Goal: Task Accomplishment & Management: Use online tool/utility

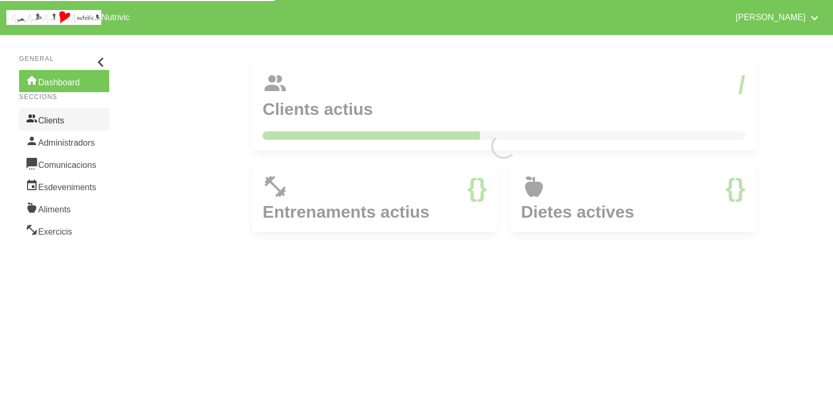
click at [54, 123] on link "Clients" at bounding box center [64, 119] width 90 height 22
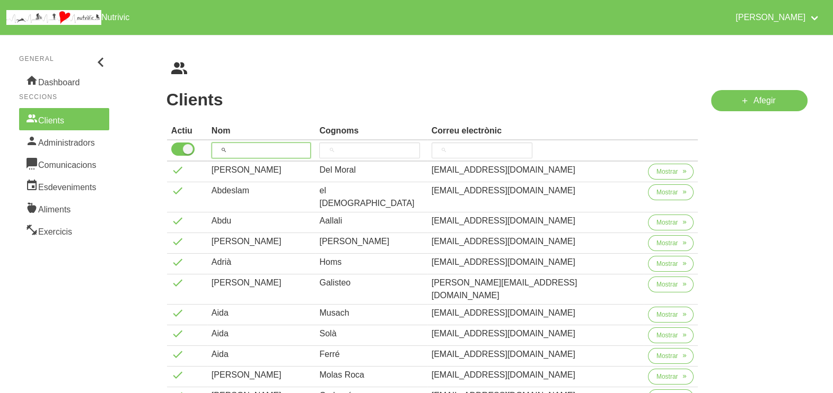
click at [246, 148] on input "search" at bounding box center [261, 151] width 100 height 16
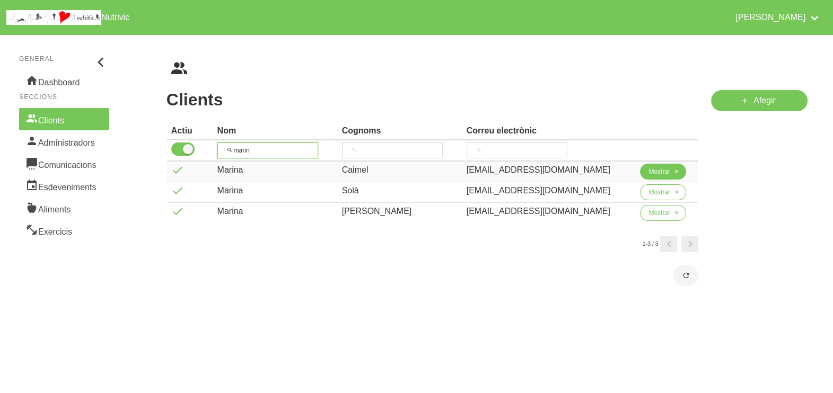
type input "marin"
click at [650, 173] on span "Mostrar" at bounding box center [659, 172] width 22 height 10
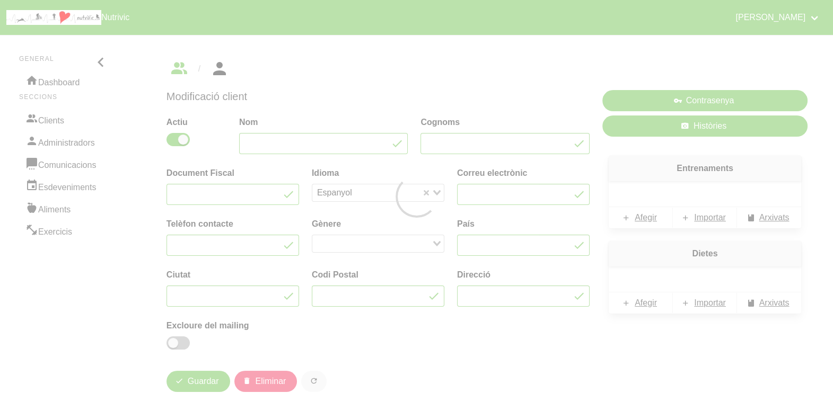
type input "Marina"
type input "Caimel"
type input "[EMAIL_ADDRESS][DOMAIN_NAME]"
type input "671887073"
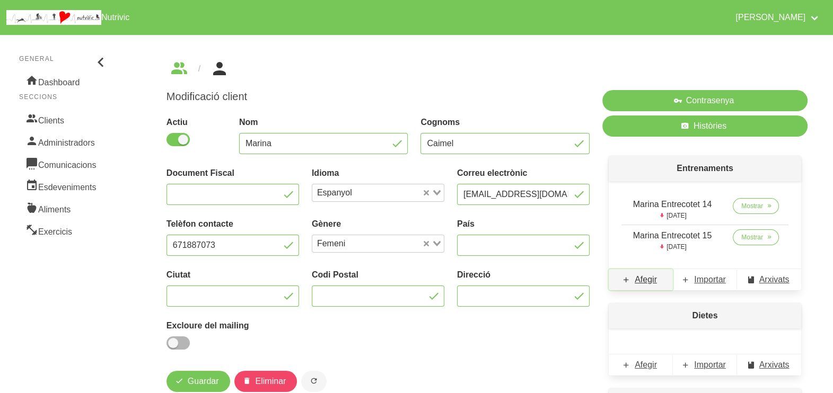
click at [642, 279] on span "Afegir" at bounding box center [645, 279] width 22 height 13
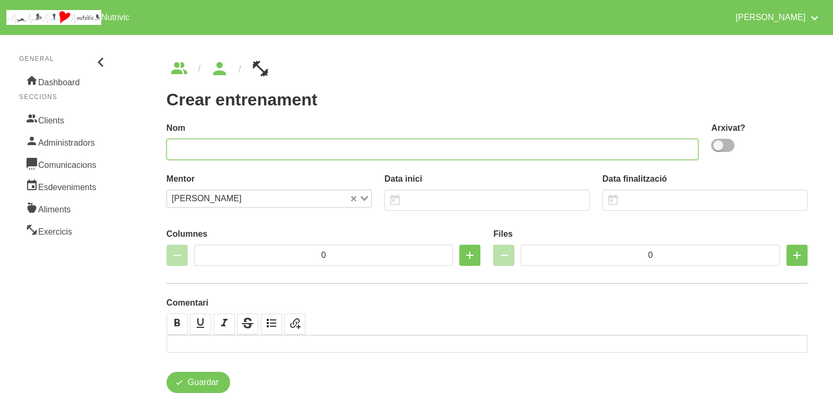
drag, startPoint x: 305, startPoint y: 155, endPoint x: 361, endPoint y: 111, distance: 71.4
click at [306, 153] on input "text" at bounding box center [432, 149] width 532 height 21
type input "setmana xunga"
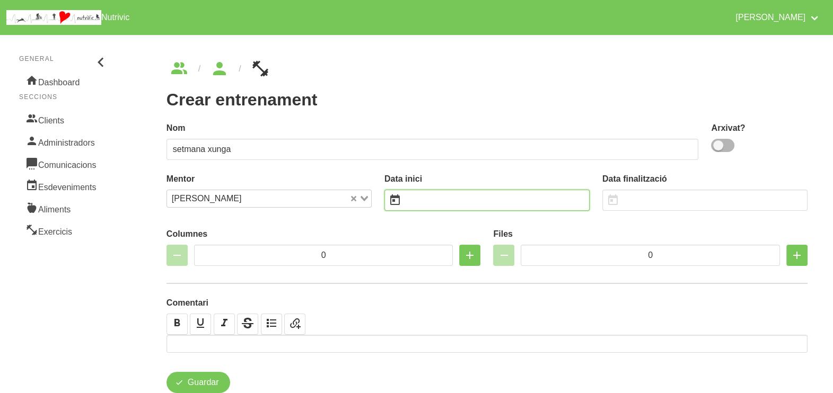
drag, startPoint x: 448, startPoint y: 200, endPoint x: 444, endPoint y: 196, distance: 6.4
click at [448, 200] on input "text" at bounding box center [486, 200] width 205 height 21
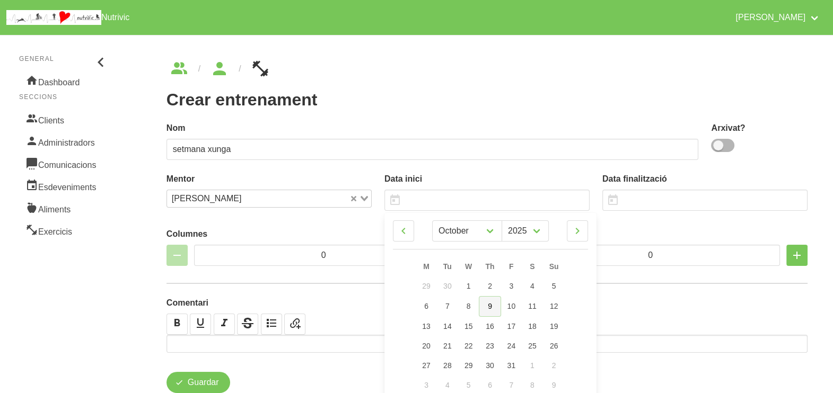
click at [490, 306] on span "9" at bounding box center [490, 306] width 4 height 8
type input "[DATE]"
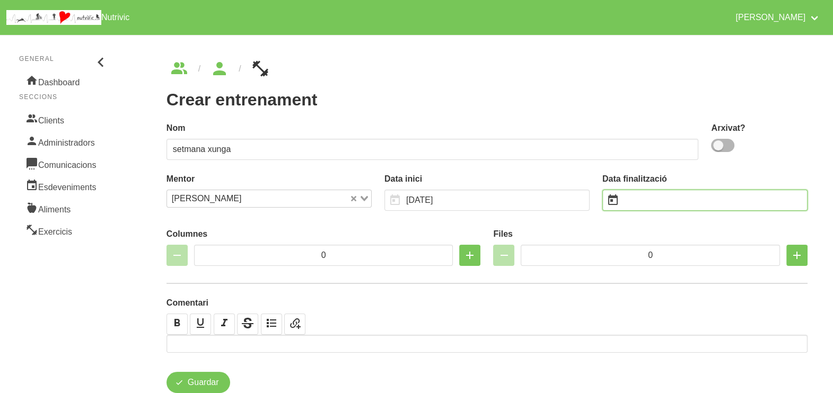
drag, startPoint x: 635, startPoint y: 198, endPoint x: 631, endPoint y: 193, distance: 6.0
click at [635, 198] on input "text" at bounding box center [704, 200] width 205 height 21
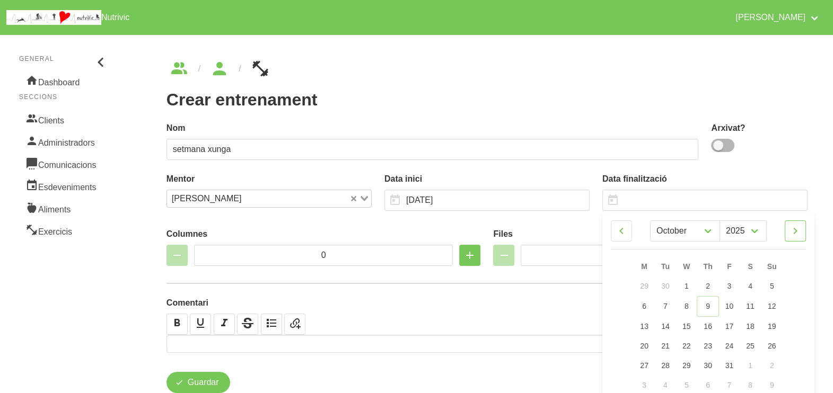
click at [802, 232] on link at bounding box center [794, 230] width 21 height 21
select select "0"
select select "2026"
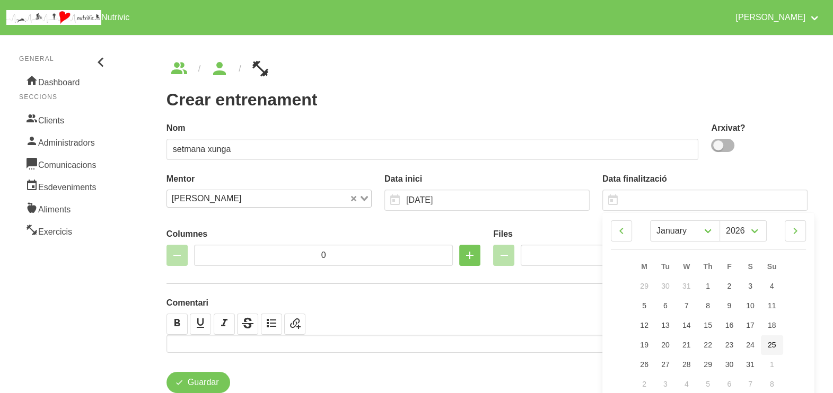
click at [773, 344] on span "25" at bounding box center [771, 345] width 8 height 8
type input "[DATE]"
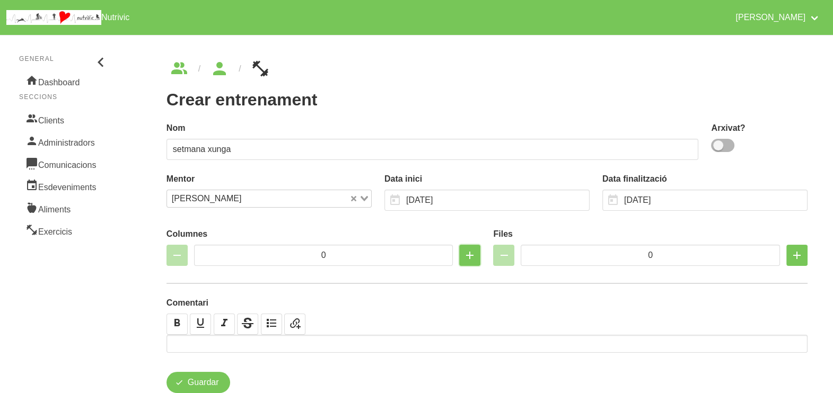
click at [469, 257] on icon "button" at bounding box center [469, 255] width 13 height 19
type input "2"
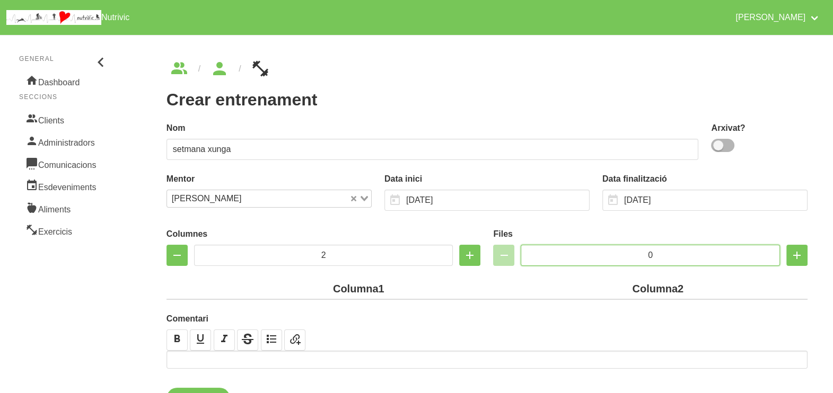
drag, startPoint x: 658, startPoint y: 255, endPoint x: 590, endPoint y: 252, distance: 67.9
click at [589, 252] on input "0" at bounding box center [649, 255] width 259 height 21
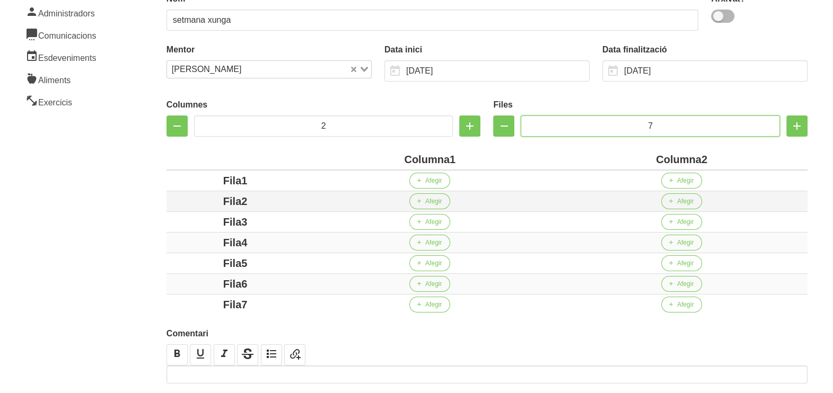
scroll to position [191, 0]
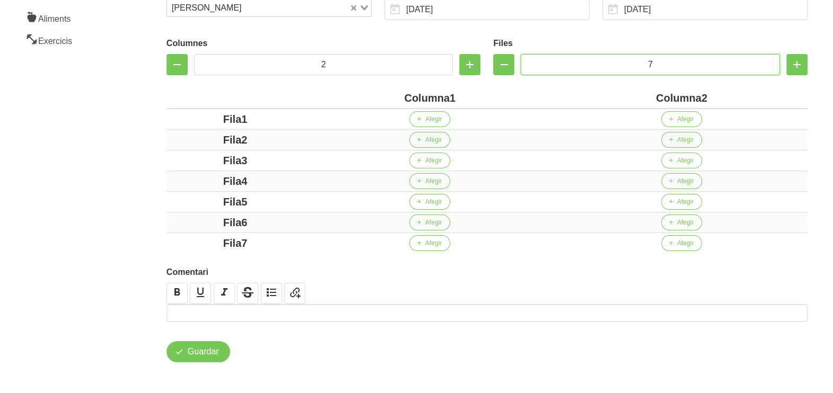
type input "7"
drag, startPoint x: 438, startPoint y: 98, endPoint x: 392, endPoint y: 98, distance: 46.6
click at [392, 98] on div "Columna1" at bounding box center [429, 98] width 243 height 16
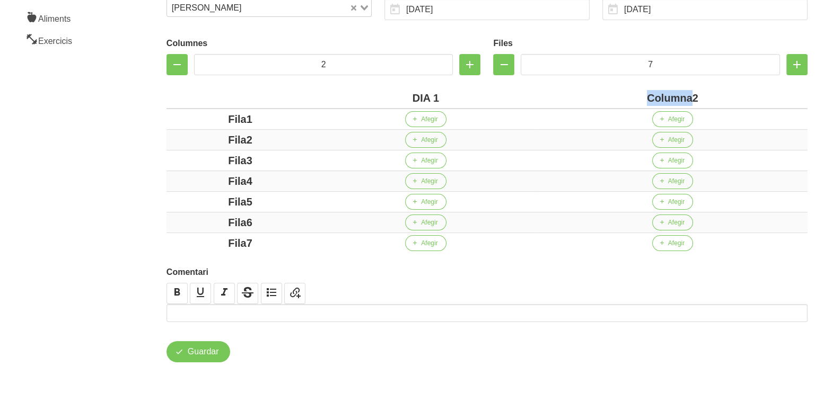
drag, startPoint x: 692, startPoint y: 98, endPoint x: 626, endPoint y: 97, distance: 65.2
click at [626, 97] on div "Columna2" at bounding box center [672, 98] width 261 height 16
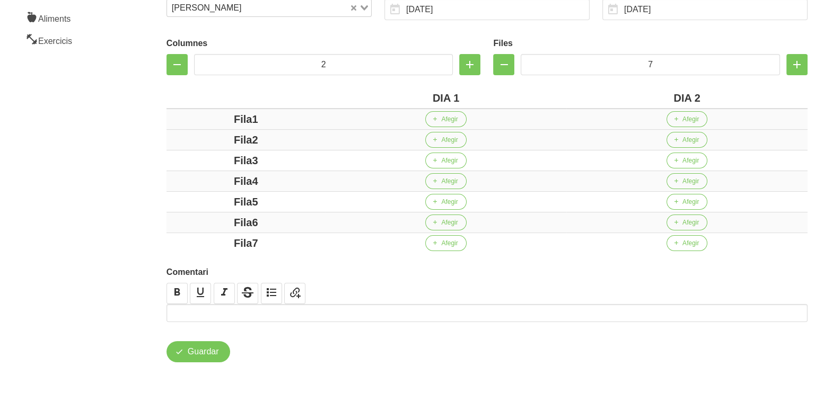
drag, startPoint x: 254, startPoint y: 118, endPoint x: 276, endPoint y: 148, distance: 37.5
click at [215, 121] on div "Fila1" at bounding box center [246, 119] width 151 height 16
drag, startPoint x: 252, startPoint y: 137, endPoint x: 218, endPoint y: 148, distance: 35.0
click at [213, 144] on div "Fila2" at bounding box center [246, 140] width 151 height 16
click at [216, 159] on div "Fila3" at bounding box center [246, 161] width 151 height 16
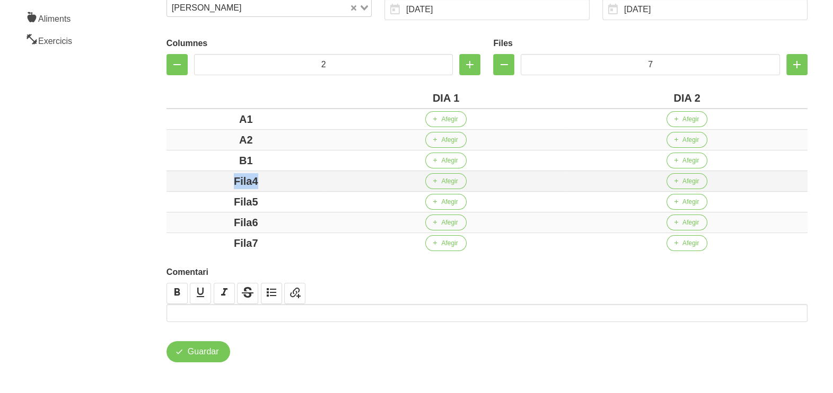
drag, startPoint x: 276, startPoint y: 178, endPoint x: 205, endPoint y: 185, distance: 71.9
click at [205, 185] on div "Fila4" at bounding box center [246, 181] width 151 height 16
drag, startPoint x: 258, startPoint y: 119, endPoint x: 222, endPoint y: 129, distance: 36.9
click at [214, 121] on div "A1" at bounding box center [246, 119] width 151 height 16
drag, startPoint x: 257, startPoint y: 140, endPoint x: 206, endPoint y: 143, distance: 50.4
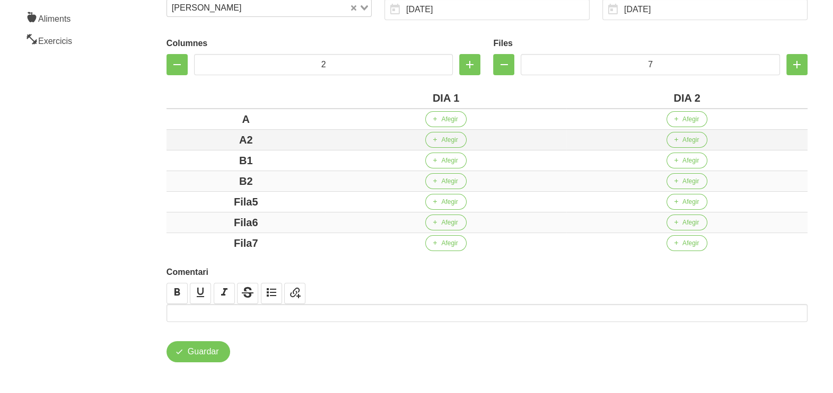
click at [205, 140] on div "A2" at bounding box center [246, 140] width 151 height 16
click at [206, 160] on div "B1" at bounding box center [246, 161] width 151 height 16
click at [217, 180] on div "B2" at bounding box center [246, 181] width 151 height 16
click at [189, 204] on div "Fila5" at bounding box center [246, 202] width 151 height 16
click at [213, 225] on div "Fila6" at bounding box center [246, 223] width 151 height 16
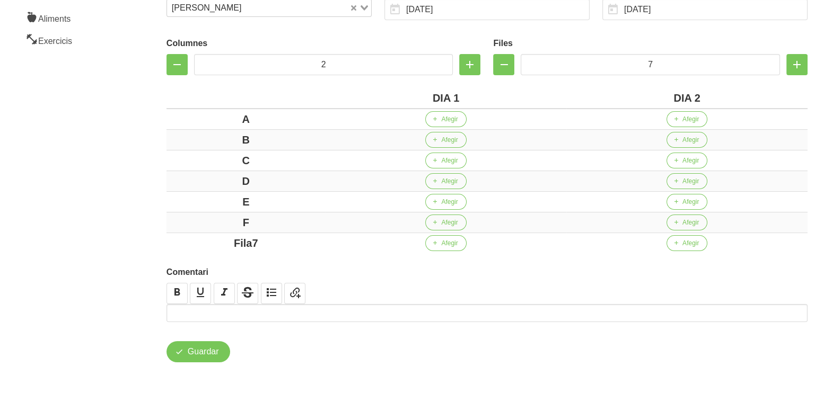
click at [191, 239] on div "Fila7" at bounding box center [246, 243] width 151 height 16
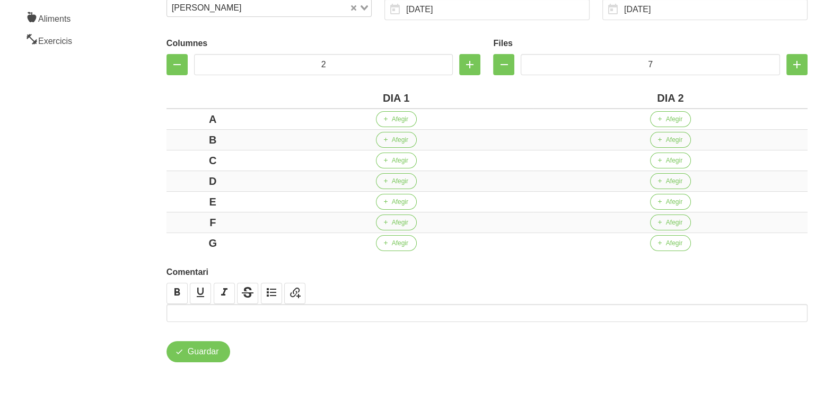
click at [119, 201] on aside "General Dashboard Seccions Clients Administradors Comunicacions Esdeveniments A…" at bounding box center [64, 116] width 141 height 556
click at [400, 121] on span "Afegir" at bounding box center [400, 119] width 16 height 10
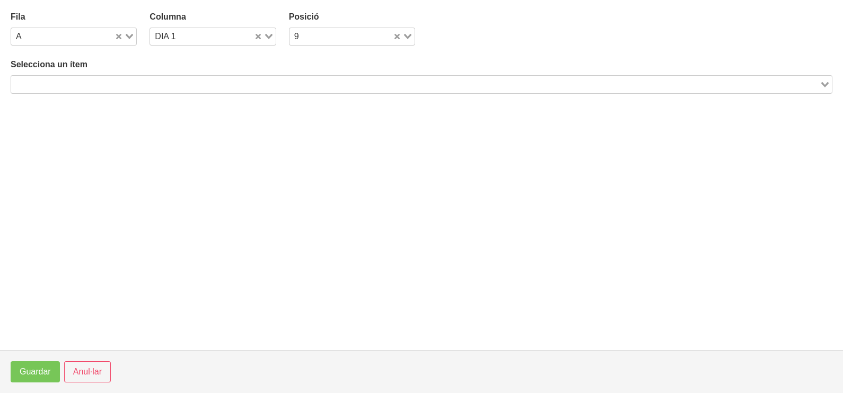
click at [136, 84] on input "Search for option" at bounding box center [415, 84] width 806 height 13
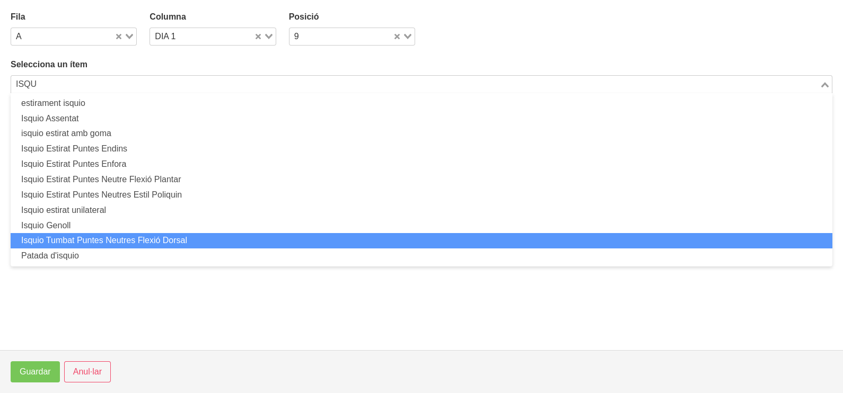
click at [101, 240] on li "Isquio Tumbat Puntes Neutres Flexió Dorsal" at bounding box center [421, 240] width 821 height 15
type input "ISQU"
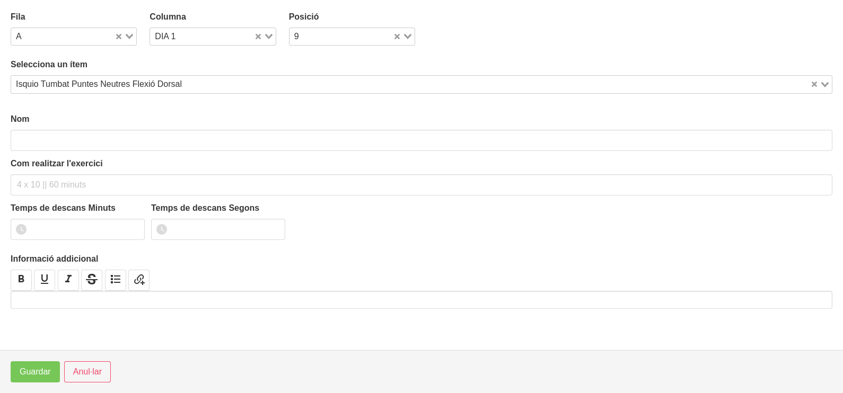
type input "Isquio Tumbat Puntes Neutres Flexió Dorsal"
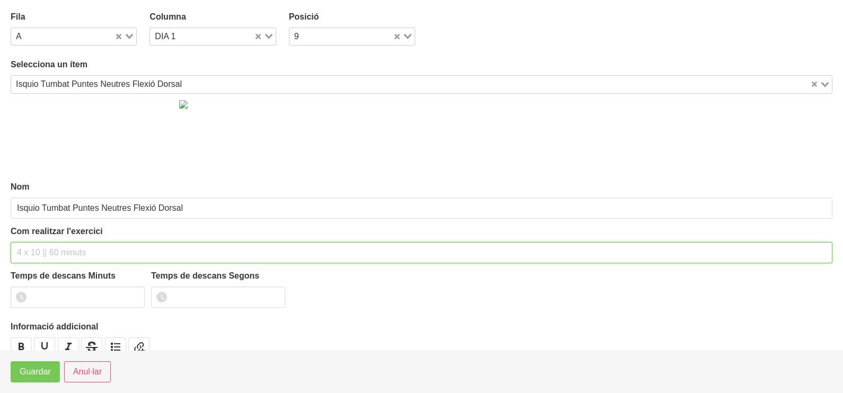
click at [34, 249] on input "text" at bounding box center [421, 252] width 821 height 21
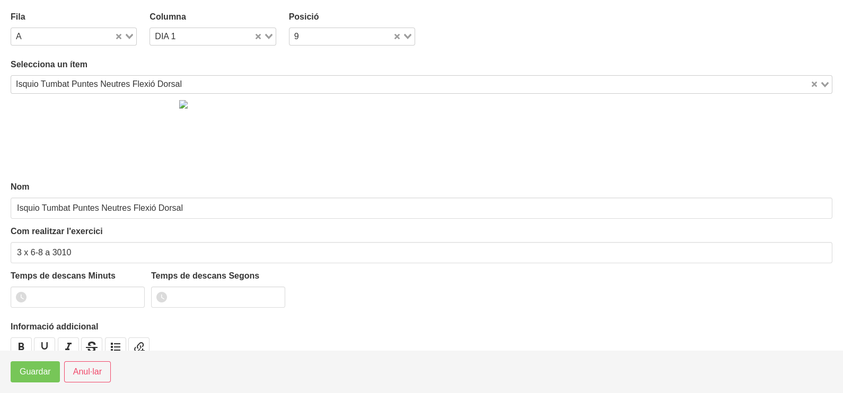
drag, startPoint x: 129, startPoint y: 33, endPoint x: 113, endPoint y: 40, distance: 17.1
click at [128, 34] on icon "Search for option" at bounding box center [129, 36] width 7 height 5
drag, startPoint x: 50, startPoint y: 72, endPoint x: 50, endPoint y: 79, distance: 7.9
click at [50, 73] on li "B" at bounding box center [74, 70] width 126 height 15
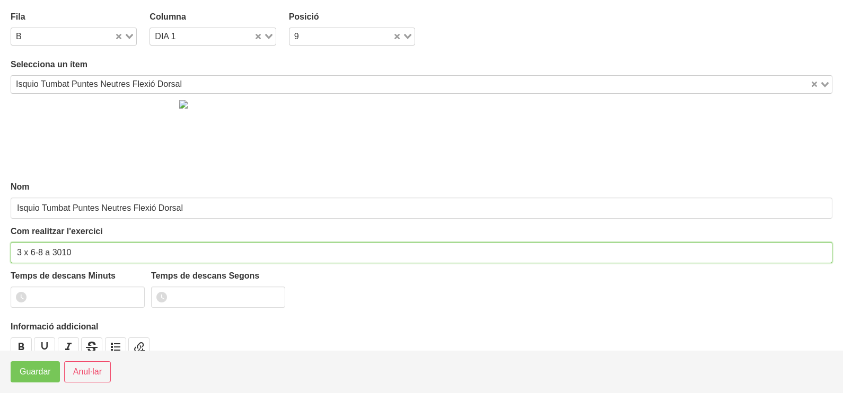
drag, startPoint x: 99, startPoint y: 253, endPoint x: 105, endPoint y: 228, distance: 25.6
click at [103, 234] on div "Com realitzar l'exercici 3 x 6-8 a 3010" at bounding box center [421, 244] width 821 height 38
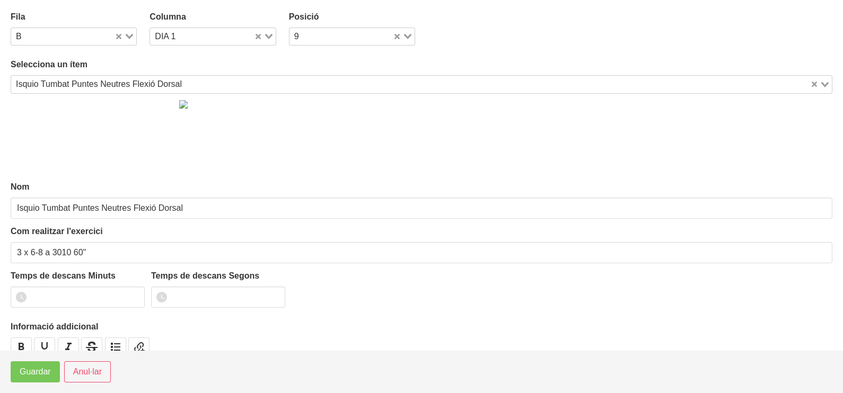
click at [127, 34] on icon "Search for option" at bounding box center [129, 36] width 7 height 5
drag, startPoint x: 53, startPoint y: 82, endPoint x: 48, endPoint y: 91, distance: 10.5
click at [52, 83] on li "C" at bounding box center [74, 85] width 126 height 15
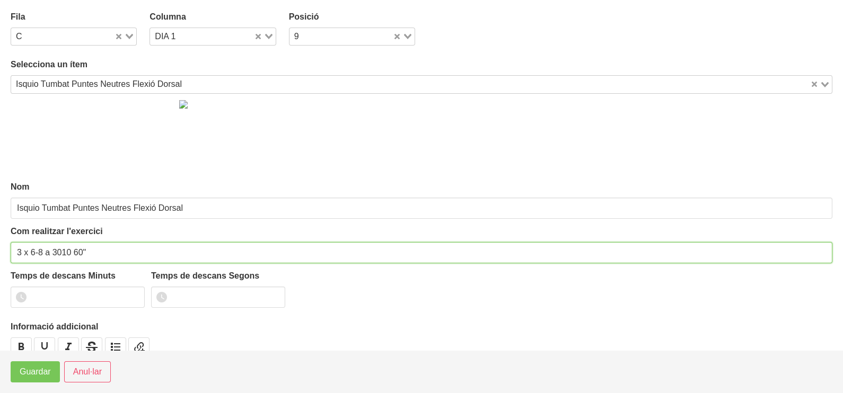
drag, startPoint x: 77, startPoint y: 249, endPoint x: 72, endPoint y: 249, distance: 5.3
click at [72, 249] on input "3 x 6-8 a 3010 60"" at bounding box center [421, 252] width 821 height 21
click at [72, 255] on input "3 x 6-8 a 3010120"" at bounding box center [421, 252] width 821 height 21
type input "3 x 6-8 a 3010 120""
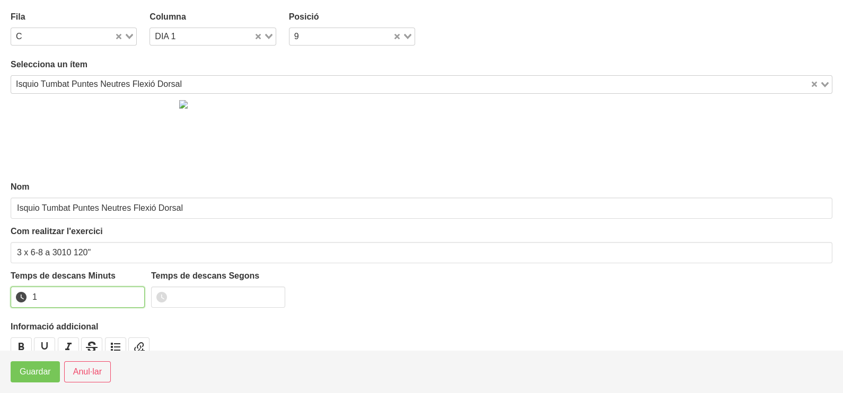
click at [133, 293] on input "1" at bounding box center [78, 297] width 134 height 21
drag, startPoint x: 133, startPoint y: 293, endPoint x: 78, endPoint y: 320, distance: 60.9
type input "2"
click at [132, 293] on input "2" at bounding box center [78, 297] width 134 height 21
click at [31, 378] on span "Guardar" at bounding box center [35, 372] width 31 height 13
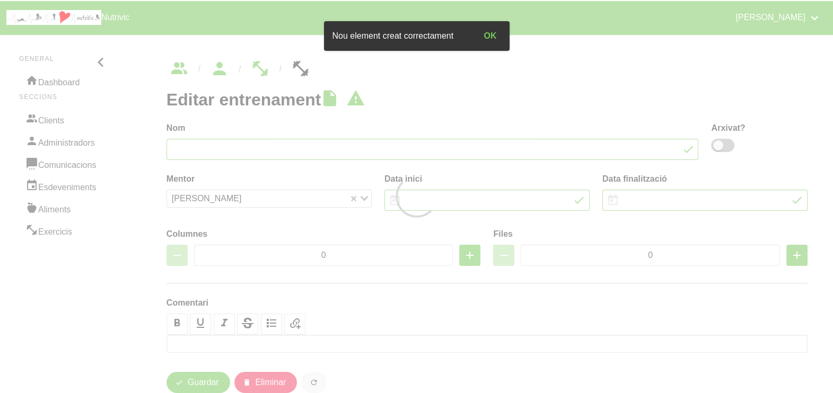
type input "setmana xunga"
type input "[DATE]"
type input "2"
type input "7"
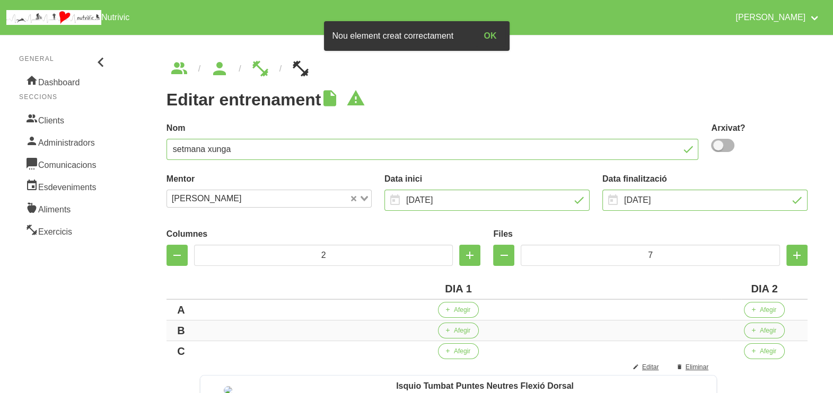
scroll to position [199, 0]
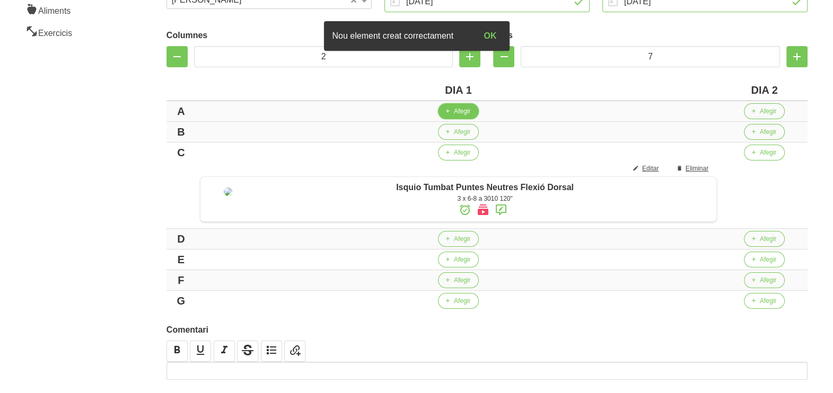
click at [467, 111] on span "Afegir" at bounding box center [462, 112] width 16 height 10
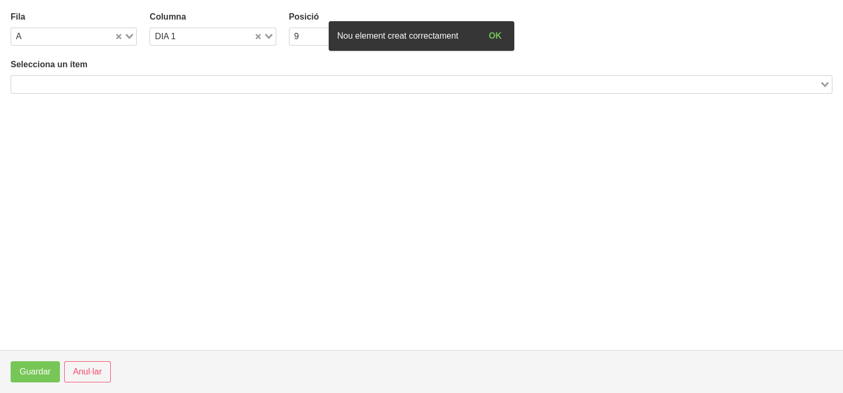
click at [112, 81] on input "Search for option" at bounding box center [415, 84] width 806 height 13
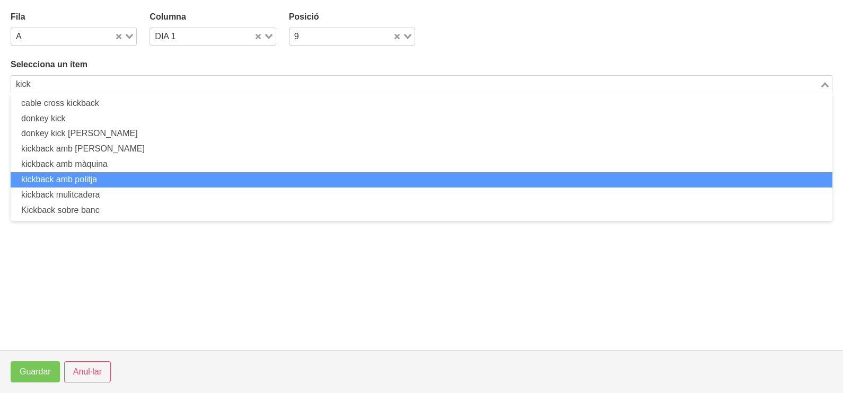
click at [111, 183] on li "kickback amb politja" at bounding box center [421, 179] width 821 height 15
type input "kick"
type input "kickback amb politja"
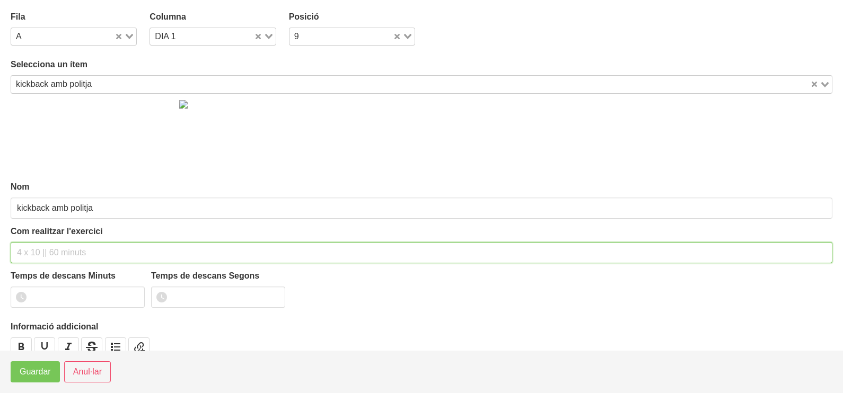
click at [40, 249] on input "text" at bounding box center [421, 252] width 821 height 21
type input "3 x 10-12 a 2010 120""
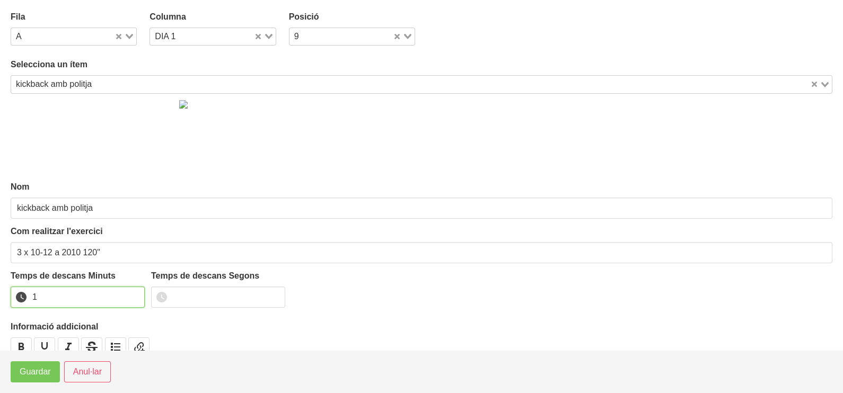
click at [134, 294] on input "1" at bounding box center [78, 297] width 134 height 21
drag, startPoint x: 134, startPoint y: 294, endPoint x: 65, endPoint y: 334, distance: 80.5
type input "2"
click at [128, 296] on input "2" at bounding box center [78, 297] width 134 height 21
click at [38, 368] on span "Guardar" at bounding box center [35, 372] width 31 height 13
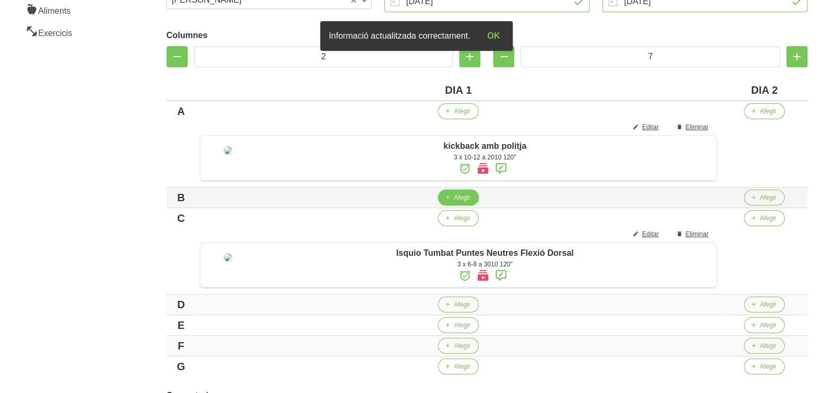
click at [463, 202] on span "Afegir" at bounding box center [462, 198] width 16 height 10
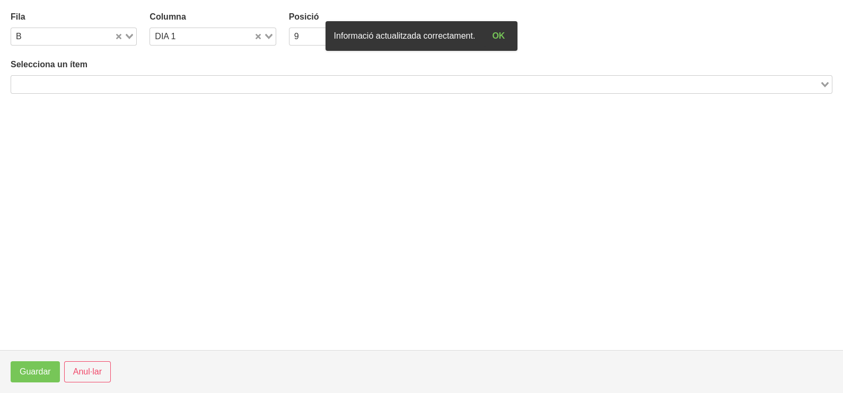
click at [91, 84] on input "Search for option" at bounding box center [415, 84] width 806 height 13
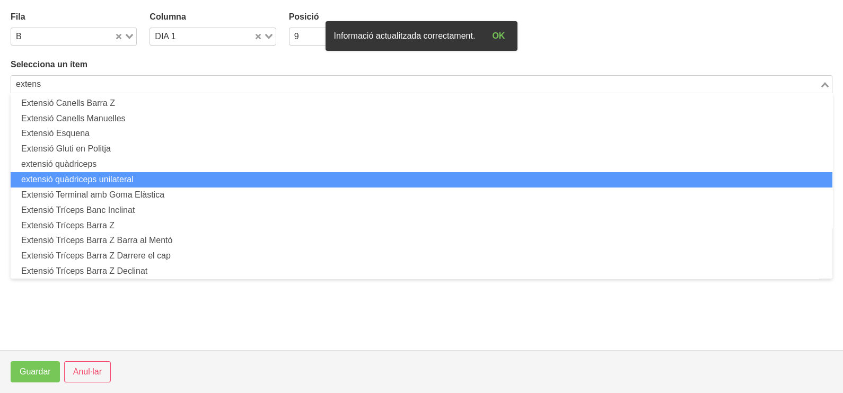
click at [102, 180] on li "extensió quàdriceps unilateral" at bounding box center [421, 179] width 821 height 15
type input "extens"
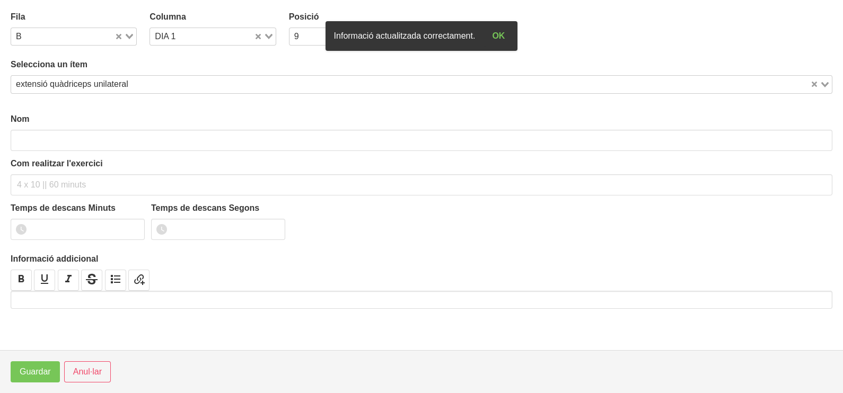
type input "extensió quàdriceps unilateral"
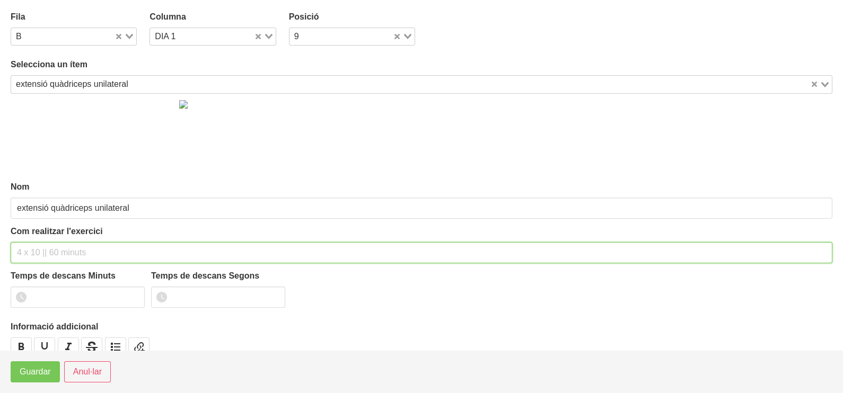
drag, startPoint x: 46, startPoint y: 253, endPoint x: 47, endPoint y: 240, distance: 13.3
click at [47, 243] on input "text" at bounding box center [421, 252] width 821 height 21
type input "3 x 6-8 a 3010 120""
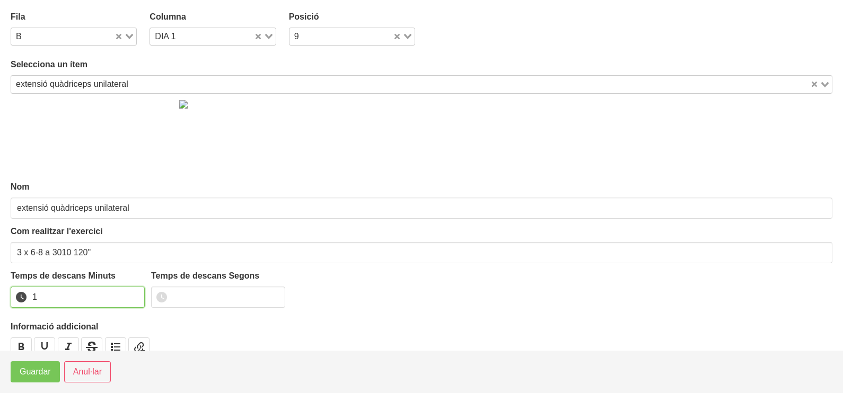
click at [135, 294] on input "1" at bounding box center [78, 297] width 134 height 21
type input "2"
click at [135, 294] on input "2" at bounding box center [78, 297] width 134 height 21
click at [35, 374] on span "Guardar" at bounding box center [35, 372] width 31 height 13
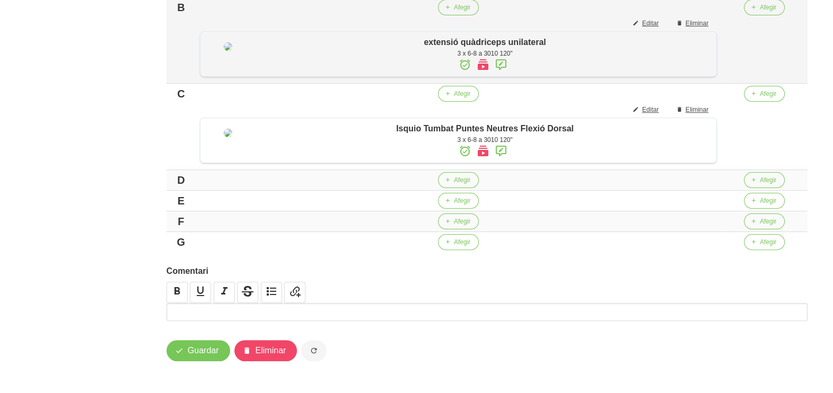
scroll to position [463, 0]
click at [458, 185] on span "Afegir" at bounding box center [462, 180] width 16 height 10
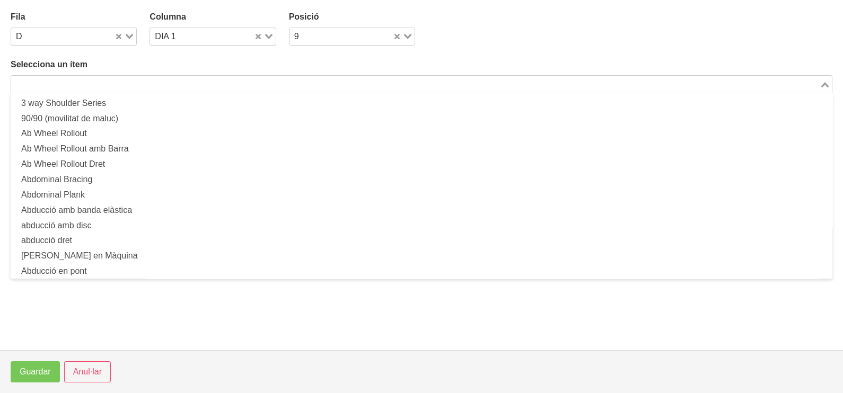
drag, startPoint x: 109, startPoint y: 85, endPoint x: 145, endPoint y: 59, distance: 44.9
click at [110, 83] on input "Search for option" at bounding box center [415, 84] width 806 height 13
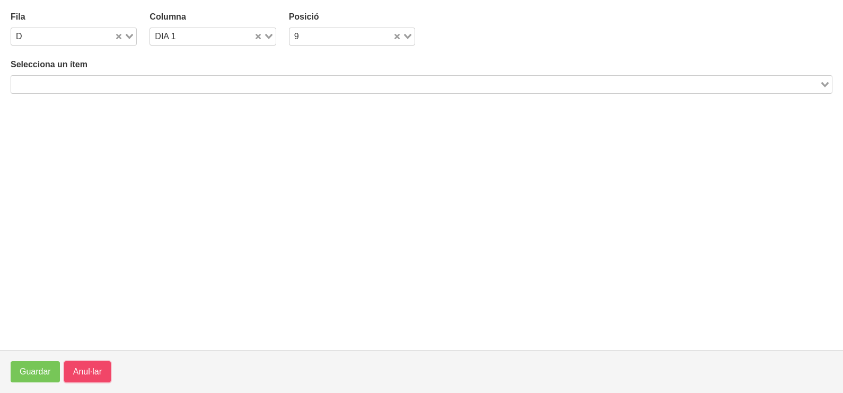
drag, startPoint x: 92, startPoint y: 377, endPoint x: 445, endPoint y: 206, distance: 392.1
click at [92, 375] on span "Anul·lar" at bounding box center [87, 372] width 29 height 13
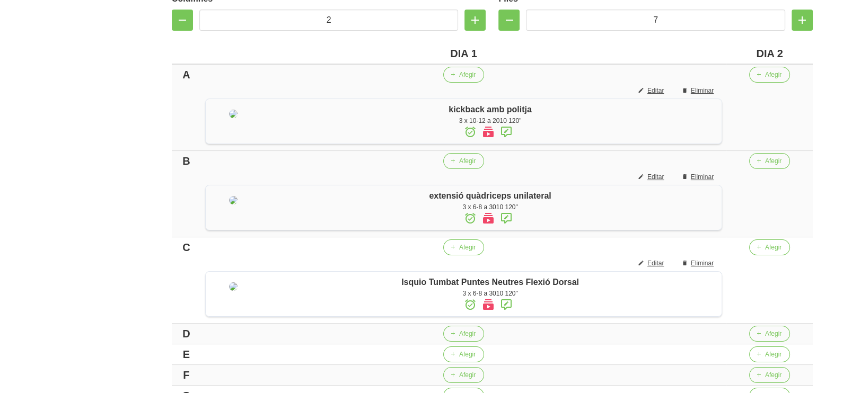
scroll to position [199, 0]
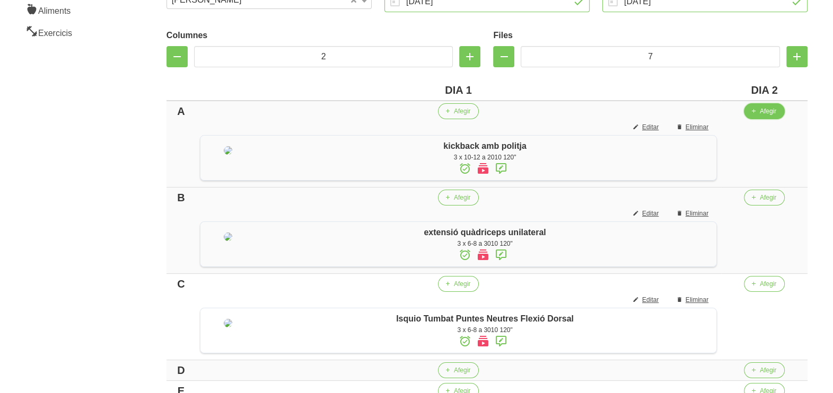
click at [768, 116] on button "Afegir" at bounding box center [764, 111] width 41 height 16
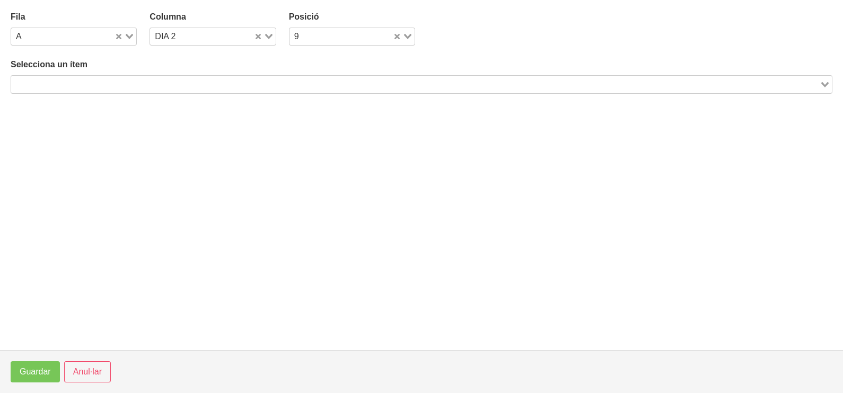
click at [175, 84] on input "Search for option" at bounding box center [415, 84] width 806 height 13
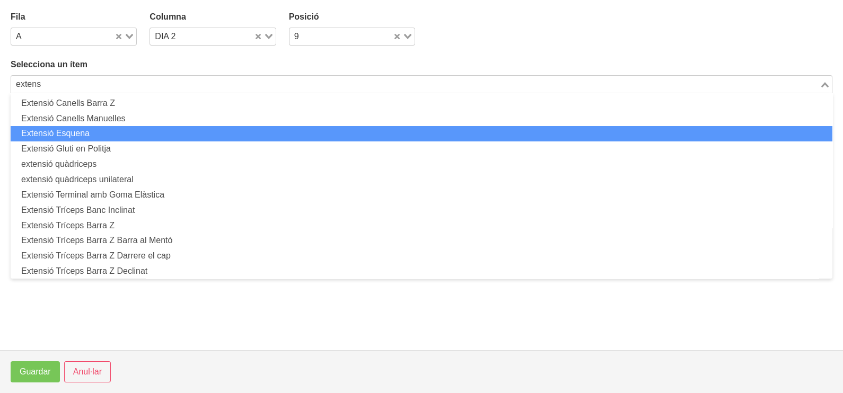
click at [101, 131] on li "Extensió Esquena" at bounding box center [421, 133] width 821 height 15
type input "extens"
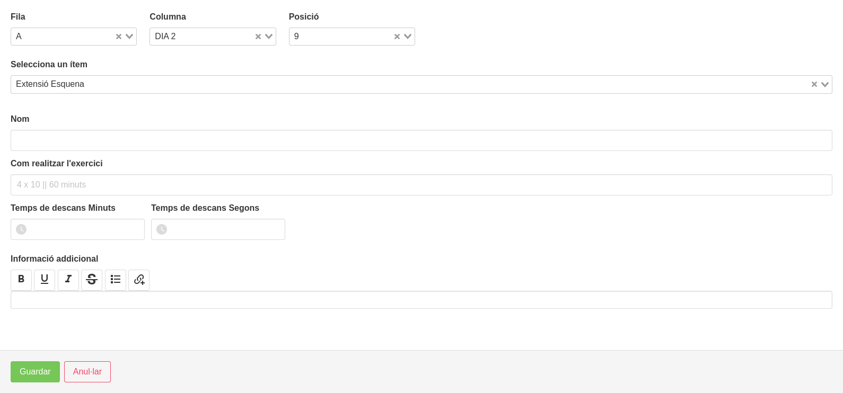
type input "Extensió Esquena"
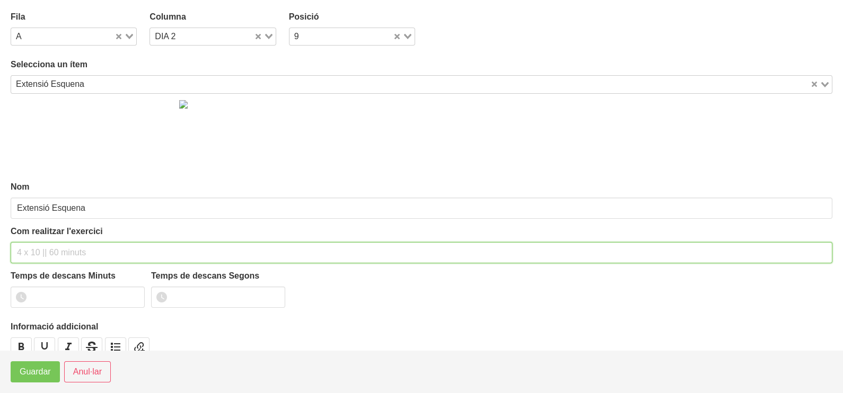
click at [37, 248] on input "text" at bounding box center [421, 252] width 821 height 21
type input "3 x 8-10 a 2011 120""
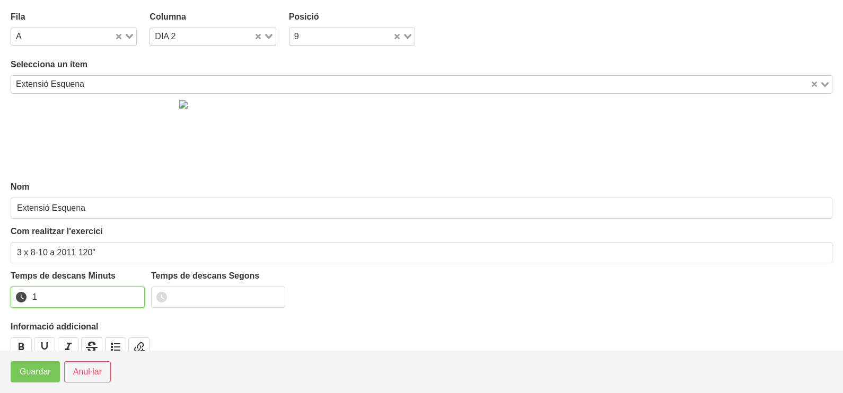
click at [135, 295] on input "1" at bounding box center [78, 297] width 134 height 21
type input "2"
click at [135, 295] on input "2" at bounding box center [78, 297] width 134 height 21
click at [28, 372] on span "Guardar" at bounding box center [35, 372] width 31 height 13
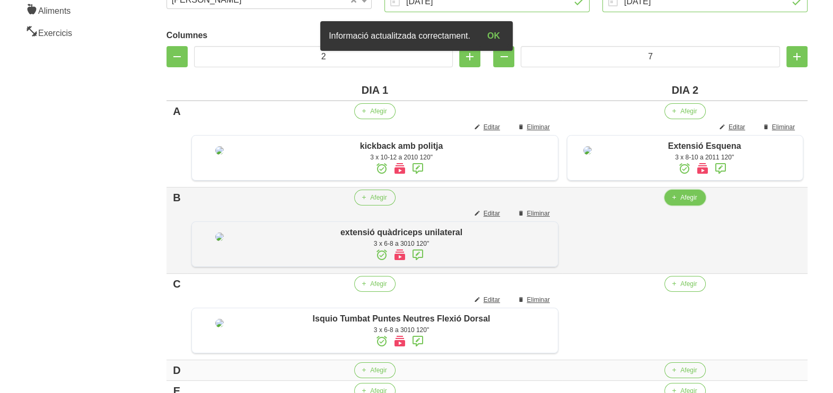
click at [680, 202] on span "Afegir" at bounding box center [688, 198] width 16 height 10
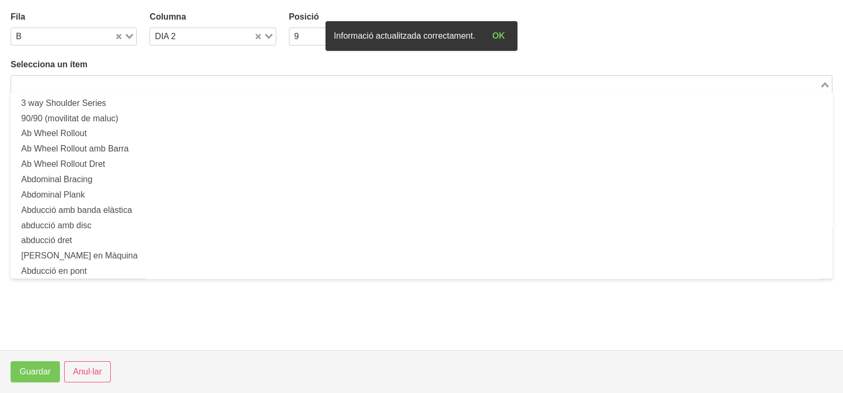
drag, startPoint x: 145, startPoint y: 86, endPoint x: 152, endPoint y: 67, distance: 20.3
click at [147, 82] on input "Search for option" at bounding box center [415, 84] width 806 height 13
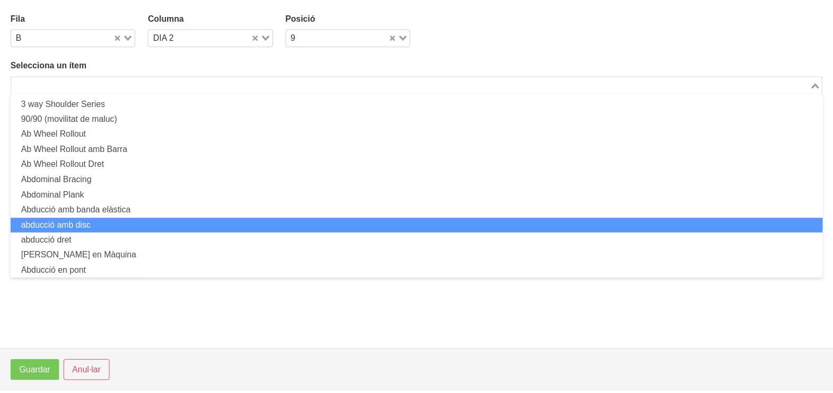
scroll to position [0, 0]
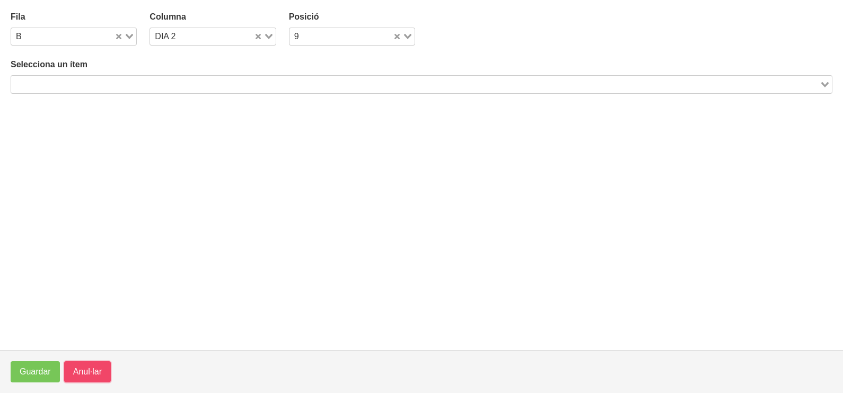
click at [99, 371] on span "Anul·lar" at bounding box center [87, 372] width 29 height 13
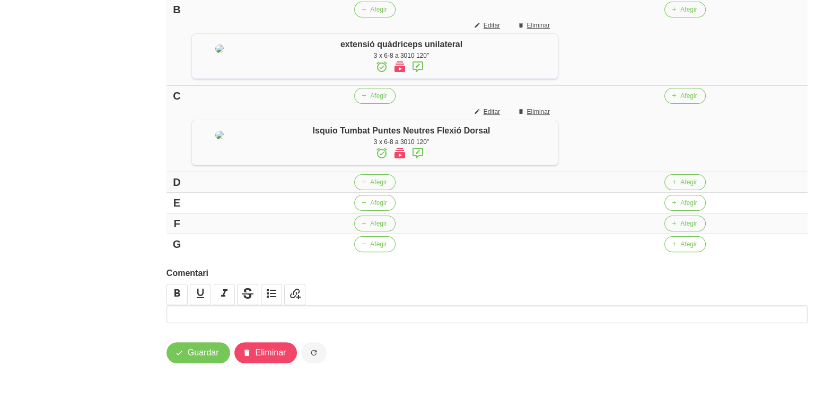
scroll to position [397, 0]
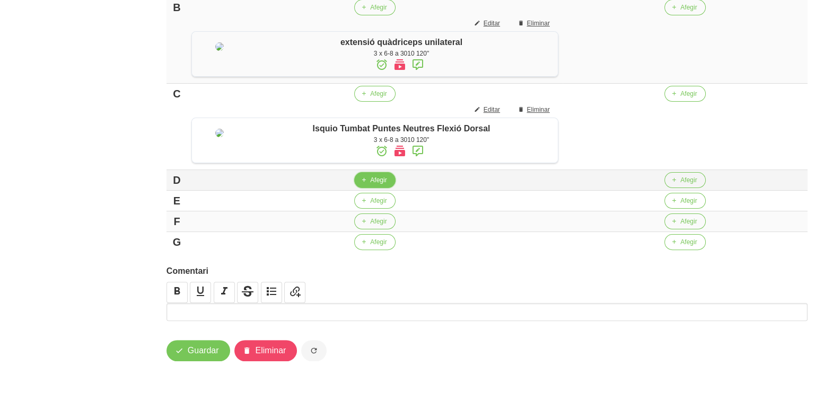
click at [362, 188] on button "Afegir" at bounding box center [374, 180] width 41 height 16
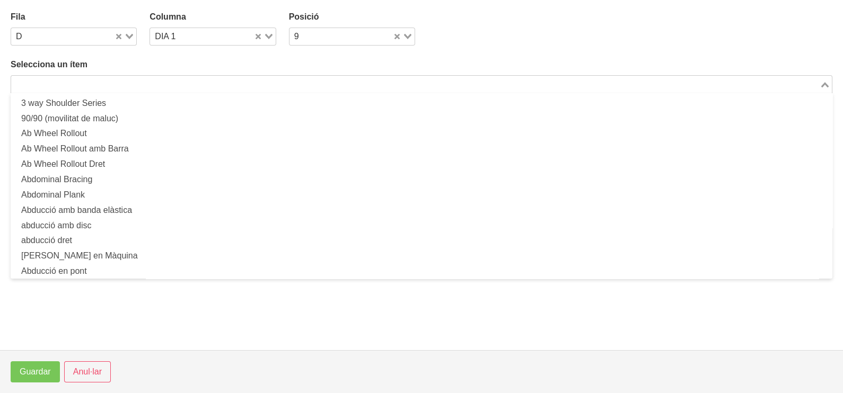
click at [108, 83] on input "Search for option" at bounding box center [415, 84] width 806 height 13
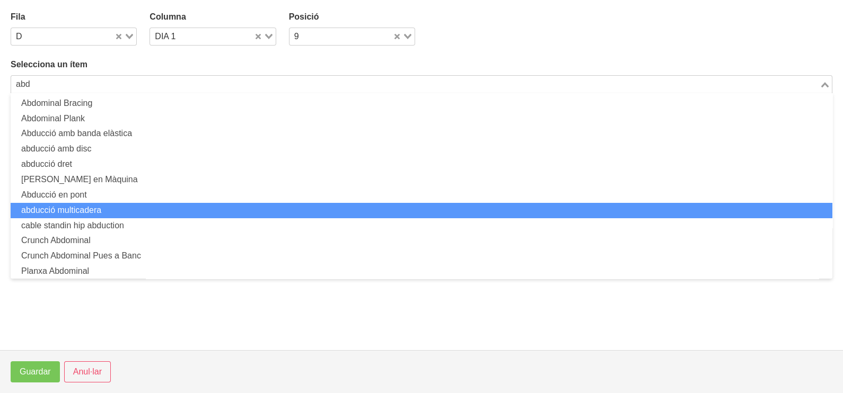
click at [105, 207] on li "abducció multicadera" at bounding box center [421, 210] width 821 height 15
type input "abd"
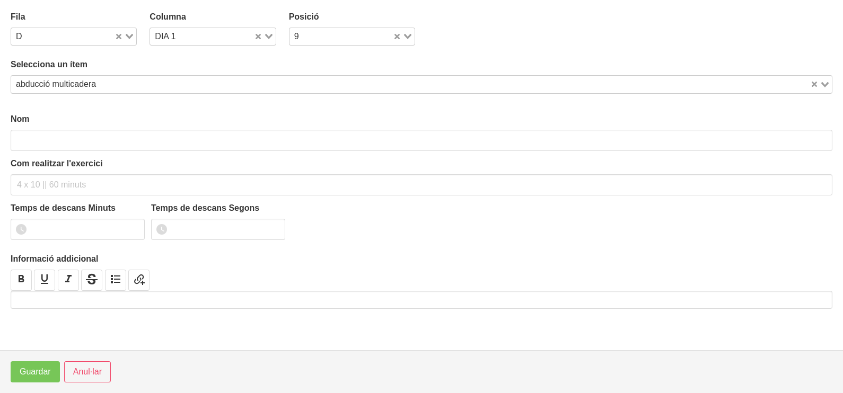
type input "abducció multicadera"
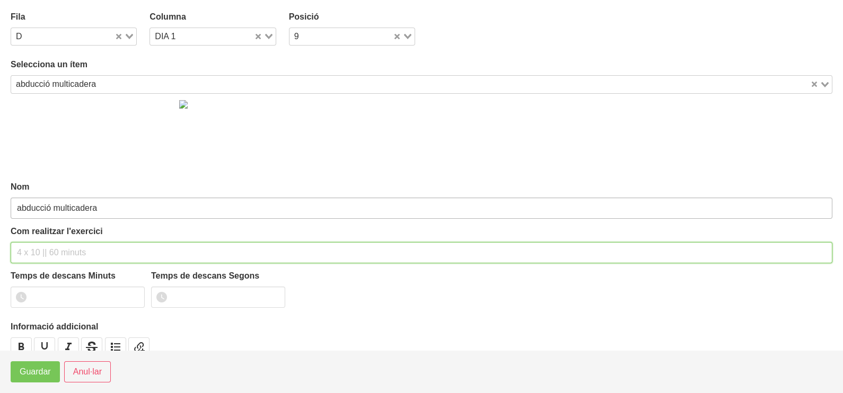
drag, startPoint x: 40, startPoint y: 250, endPoint x: 50, endPoint y: 198, distance: 53.5
click at [40, 245] on input "text" at bounding box center [421, 252] width 821 height 21
type input "3 x 10-12 a 2011 120""
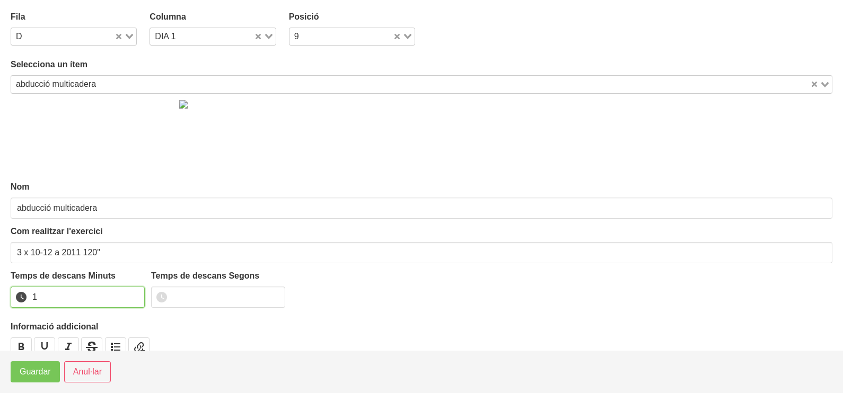
click at [132, 293] on input "1" at bounding box center [78, 297] width 134 height 21
drag, startPoint x: 132, startPoint y: 293, endPoint x: 50, endPoint y: 352, distance: 101.3
type input "2"
click at [130, 294] on input "2" at bounding box center [78, 297] width 134 height 21
click at [29, 380] on button "Guardar" at bounding box center [35, 371] width 49 height 21
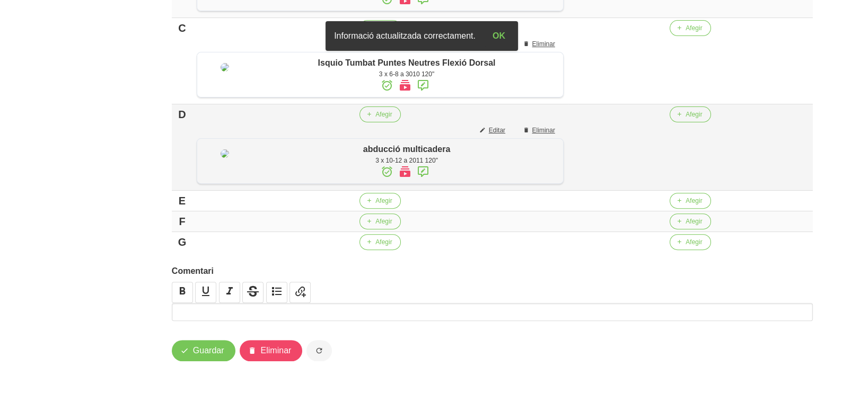
scroll to position [572, 0]
click at [370, 200] on span "Afegir" at bounding box center [378, 201] width 16 height 10
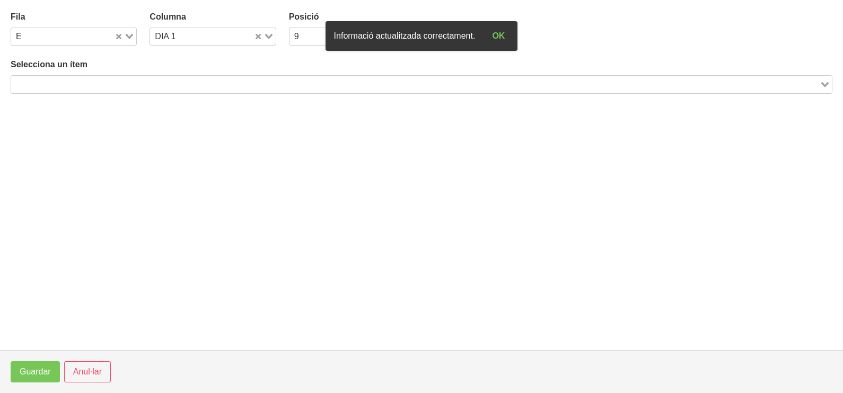
click at [106, 87] on input "Search for option" at bounding box center [415, 84] width 806 height 13
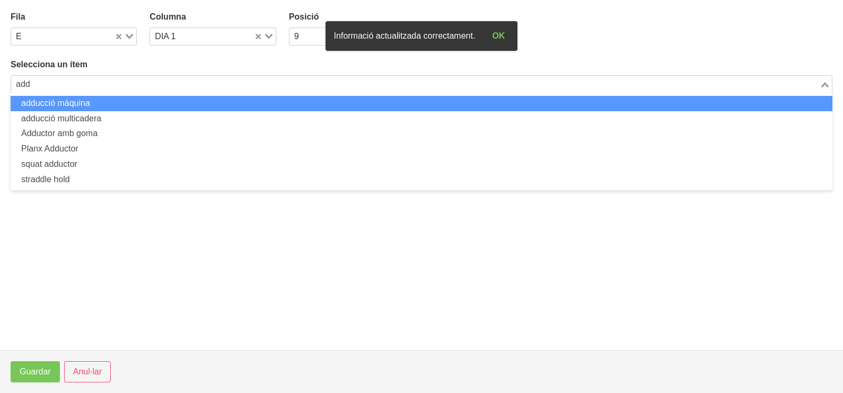
click at [93, 103] on li "adducció màquina" at bounding box center [421, 103] width 821 height 15
type input "add"
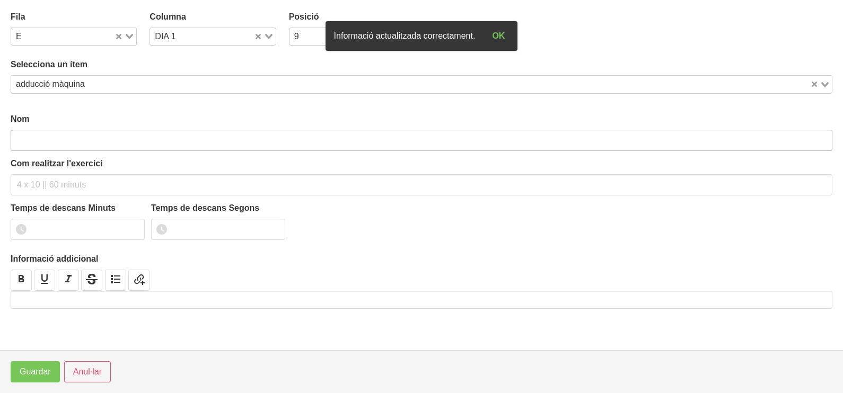
type input "adducció màquina"
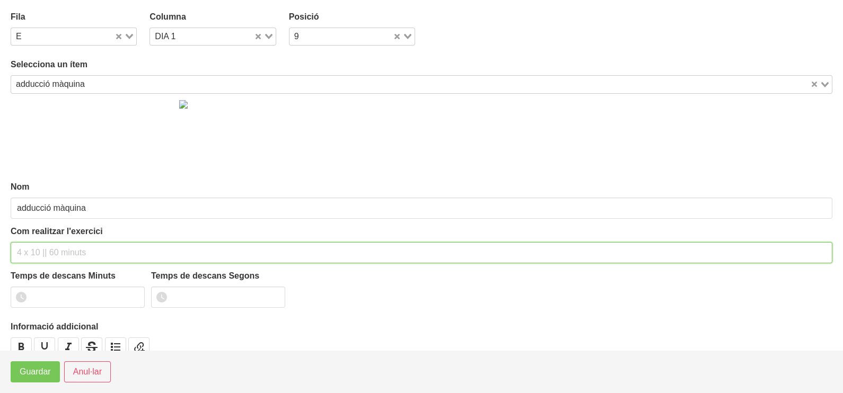
drag, startPoint x: 40, startPoint y: 249, endPoint x: 33, endPoint y: 249, distance: 6.9
click at [39, 249] on input "text" at bounding box center [421, 252] width 821 height 21
type input "3 x 10-12 a 2010 120""
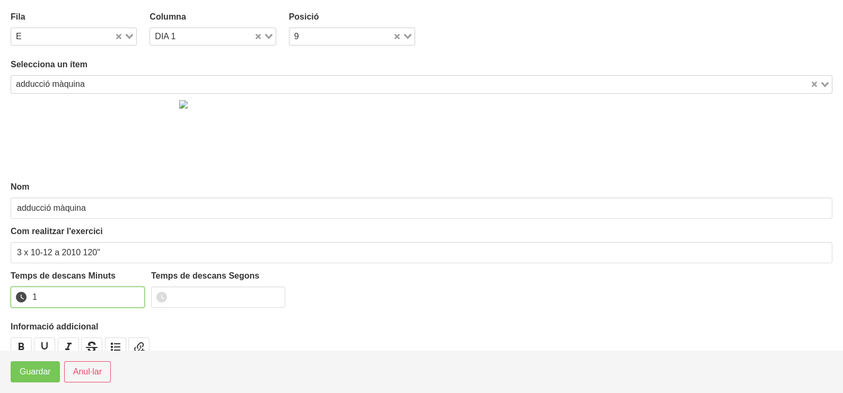
click at [135, 293] on input "1" at bounding box center [78, 297] width 134 height 21
drag, startPoint x: 135, startPoint y: 293, endPoint x: 52, endPoint y: 347, distance: 98.0
type input "2"
click at [132, 293] on input "2" at bounding box center [78, 297] width 134 height 21
click at [34, 374] on span "Guardar" at bounding box center [35, 372] width 31 height 13
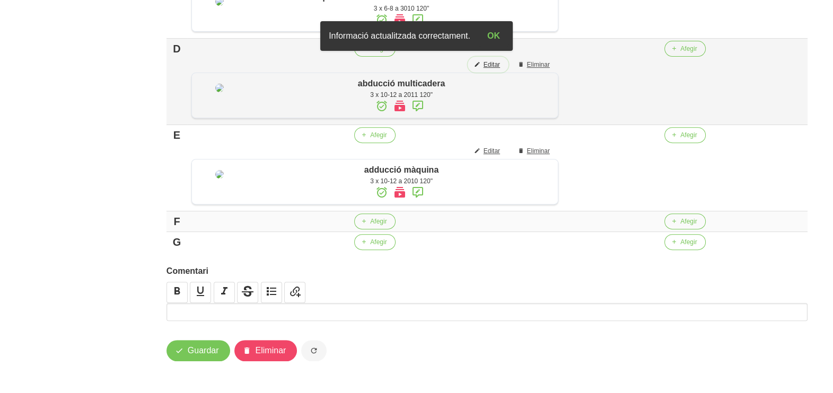
click at [483, 69] on span "Editar" at bounding box center [491, 65] width 16 height 10
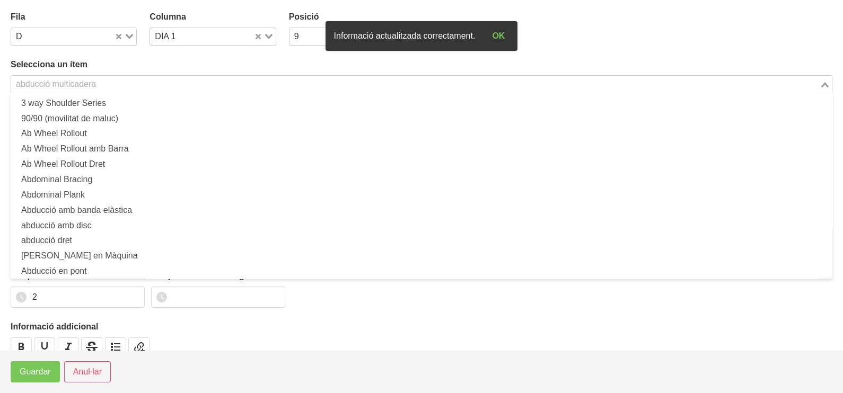
click at [109, 89] on input "Search for option" at bounding box center [415, 84] width 806 height 13
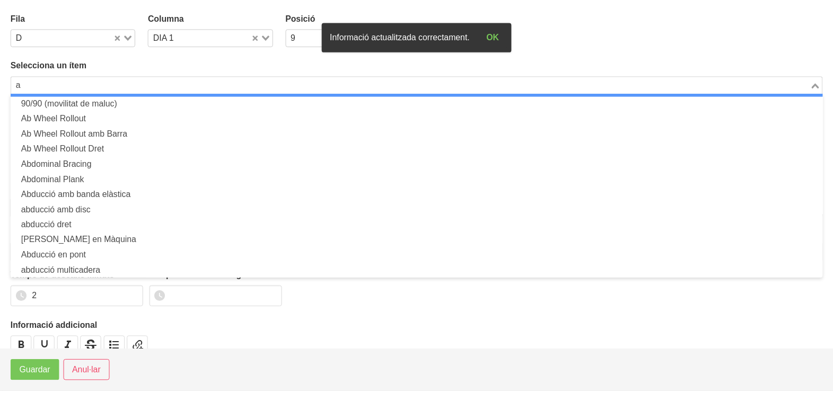
scroll to position [3, 0]
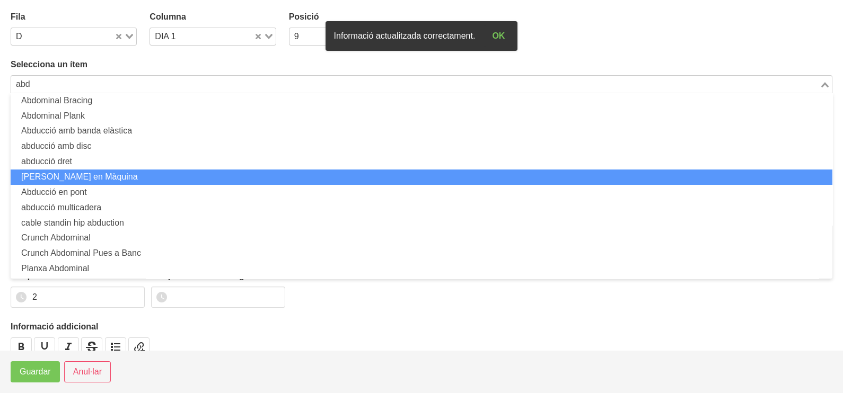
click at [94, 179] on li "[PERSON_NAME] en Màquina" at bounding box center [421, 177] width 821 height 15
type input "abd"
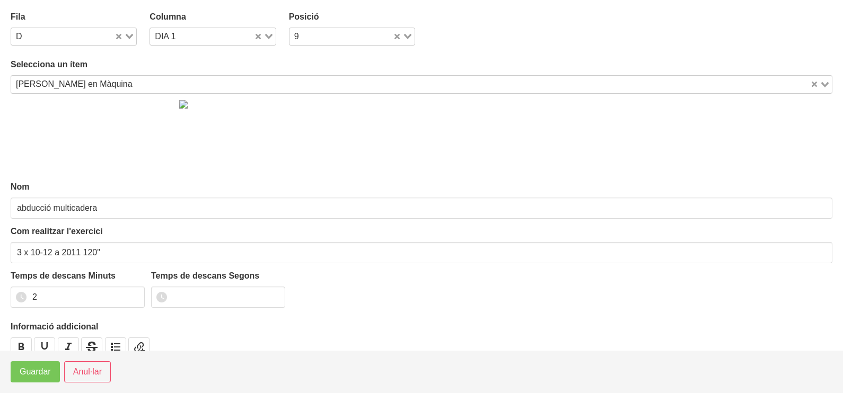
type input "[PERSON_NAME] en Màquina"
click at [31, 378] on span "Guardar" at bounding box center [35, 372] width 31 height 13
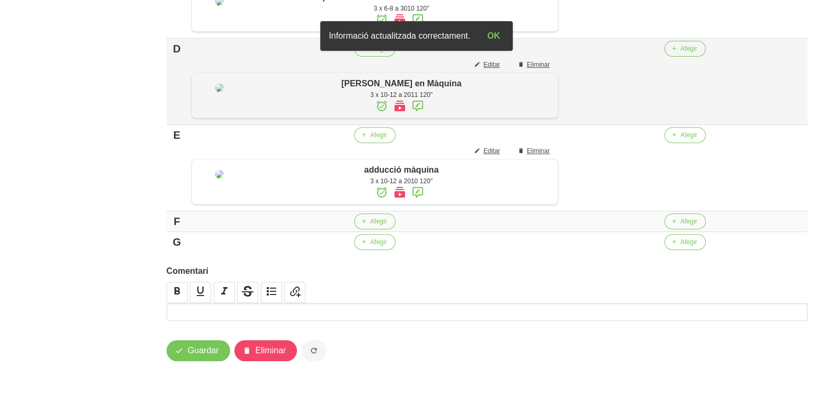
scroll to position [241, 0]
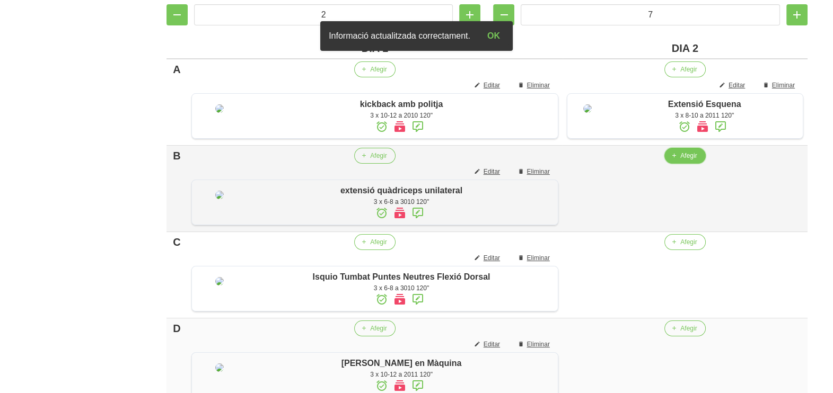
click at [680, 161] on span "Afegir" at bounding box center [688, 156] width 16 height 10
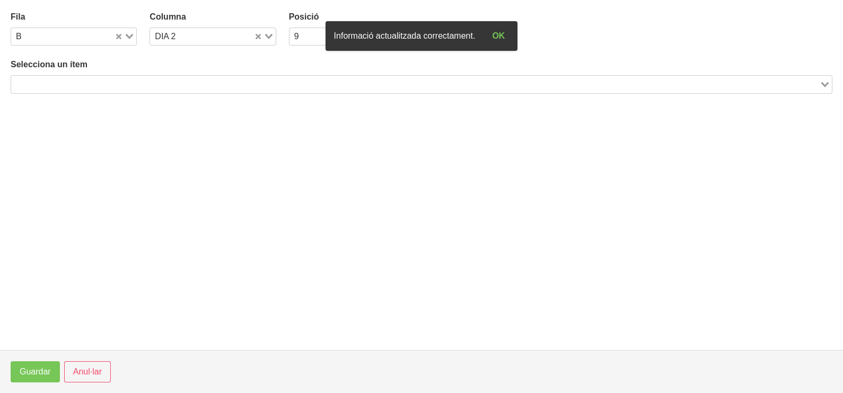
drag, startPoint x: 180, startPoint y: 84, endPoint x: 176, endPoint y: 90, distance: 6.9
click at [179, 85] on input "Search for option" at bounding box center [415, 84] width 806 height 13
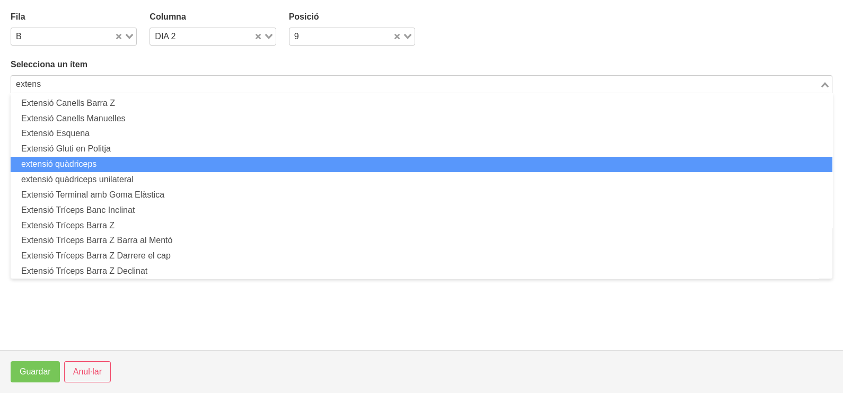
click at [98, 166] on li "extensió quàdriceps" at bounding box center [421, 164] width 821 height 15
type input "extens"
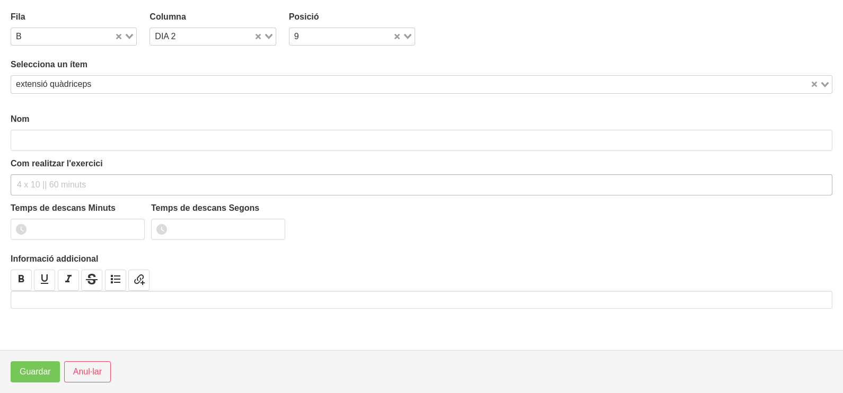
type input "extensió quàdriceps"
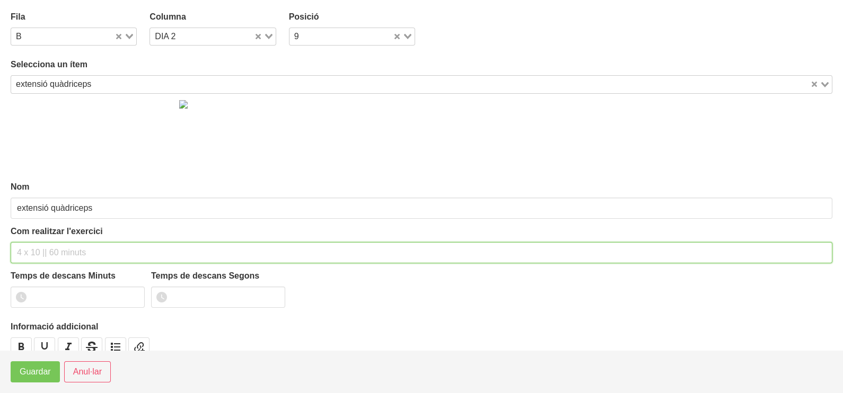
click at [31, 251] on input "text" at bounding box center [421, 252] width 821 height 21
type input "3 x 8-10 a 2010 120""
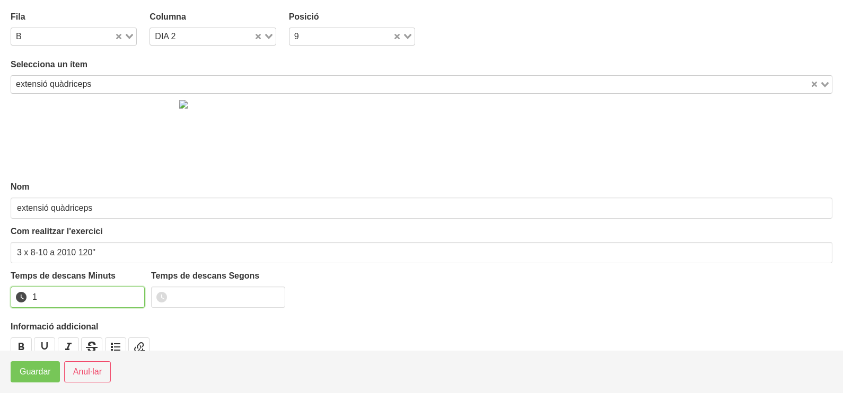
click at [132, 293] on input "1" at bounding box center [78, 297] width 134 height 21
drag, startPoint x: 132, startPoint y: 293, endPoint x: 82, endPoint y: 332, distance: 64.1
type input "2"
click at [127, 297] on input "2" at bounding box center [78, 297] width 134 height 21
click at [39, 374] on span "Guardar" at bounding box center [35, 372] width 31 height 13
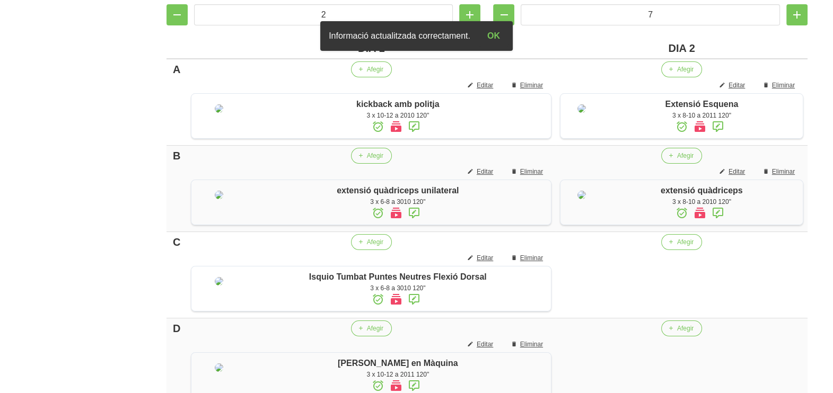
scroll to position [373, 0]
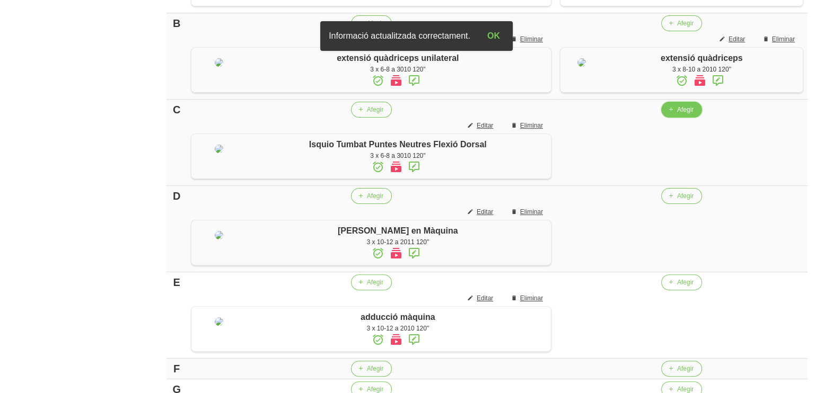
click at [677, 114] on span "Afegir" at bounding box center [685, 110] width 16 height 10
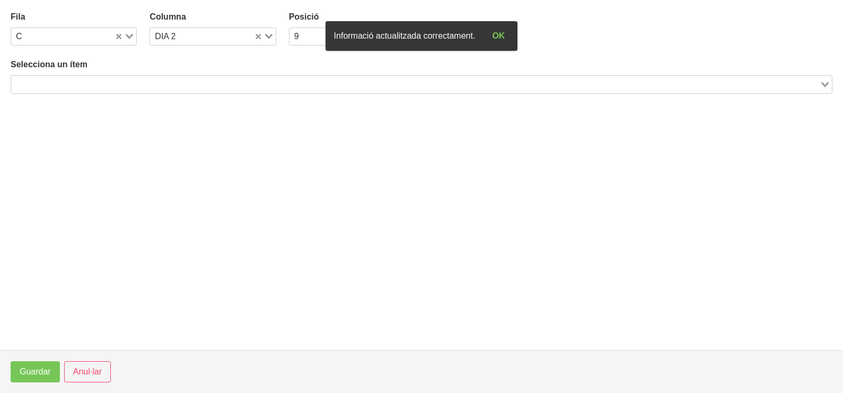
click at [207, 83] on input "Search for option" at bounding box center [415, 84] width 806 height 13
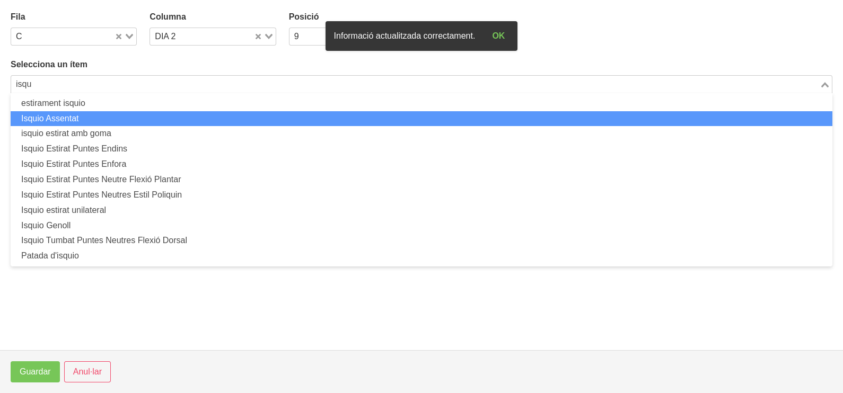
click at [90, 114] on li "Isquio Assentat" at bounding box center [421, 118] width 821 height 15
type input "isqu"
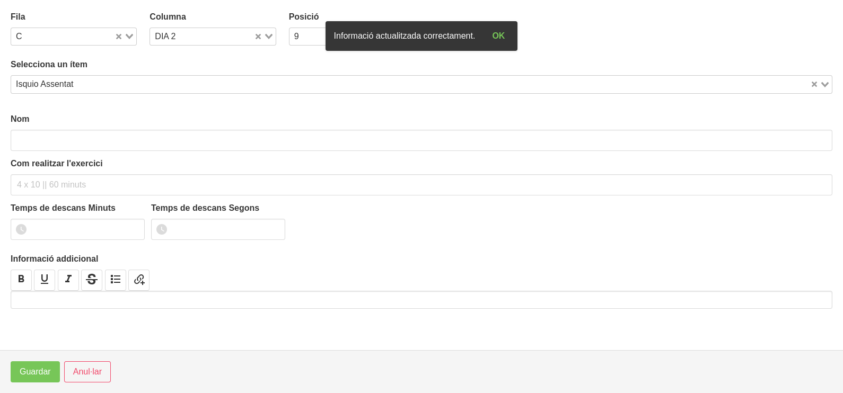
type input "Isquio Assentat"
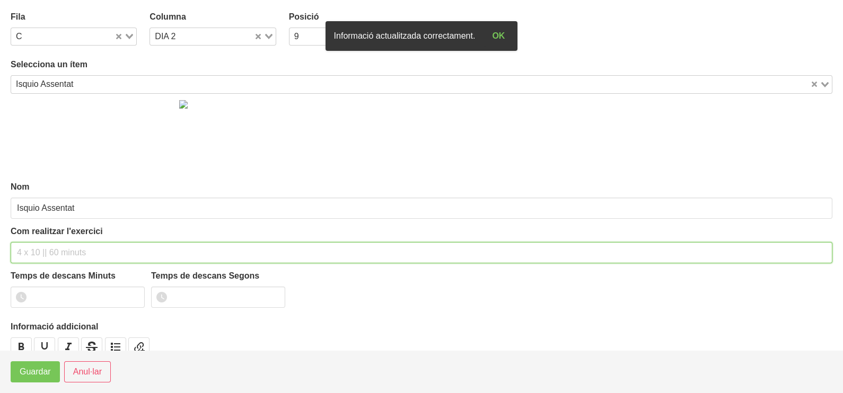
click at [26, 250] on input "text" at bounding box center [421, 252] width 821 height 21
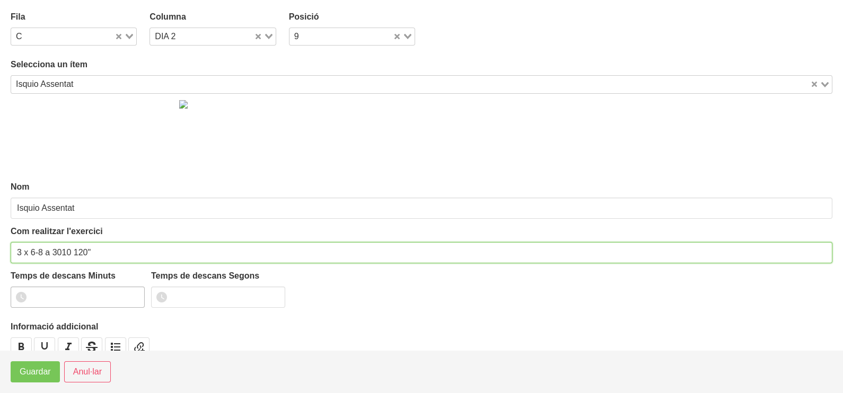
type input "3 x 6-8 a 3010 120""
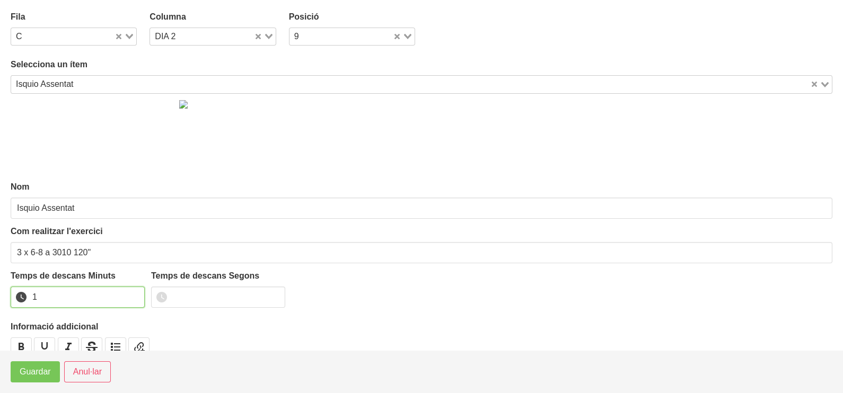
click at [136, 294] on input "1" at bounding box center [78, 297] width 134 height 21
drag, startPoint x: 136, startPoint y: 294, endPoint x: 118, endPoint y: 306, distance: 21.6
type input "2"
click at [134, 294] on input "2" at bounding box center [78, 297] width 134 height 21
click at [46, 371] on span "Guardar" at bounding box center [35, 372] width 31 height 13
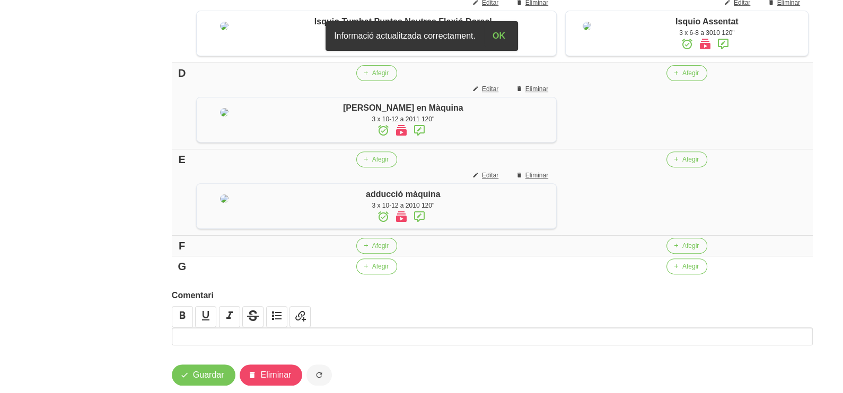
scroll to position [572, 0]
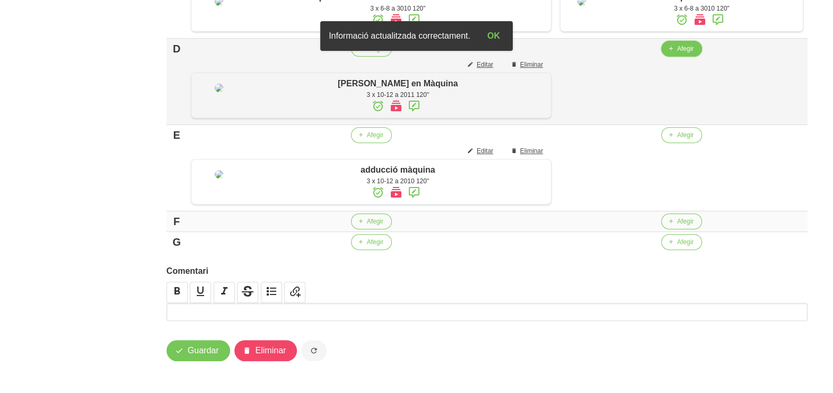
click at [677, 54] on span "Afegir" at bounding box center [685, 49] width 16 height 10
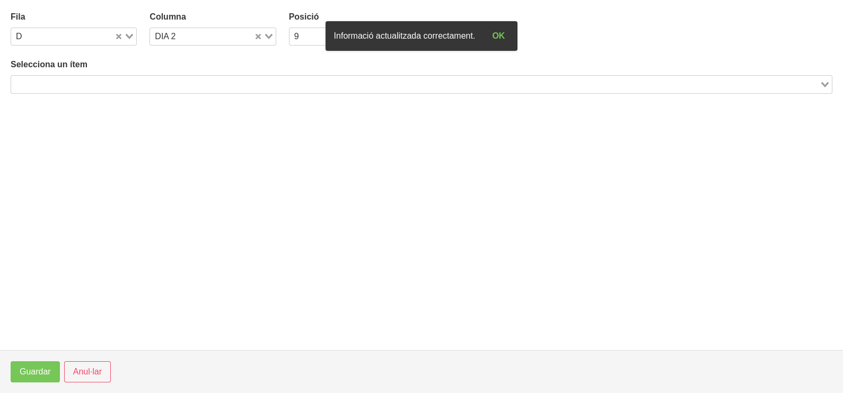
click at [168, 82] on input "Search for option" at bounding box center [415, 84] width 806 height 13
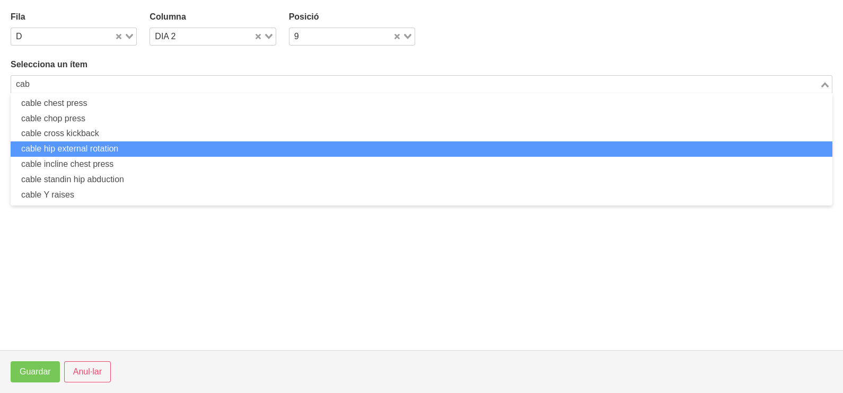
click at [121, 148] on li "cable hip external rotation" at bounding box center [421, 149] width 821 height 15
type input "cab"
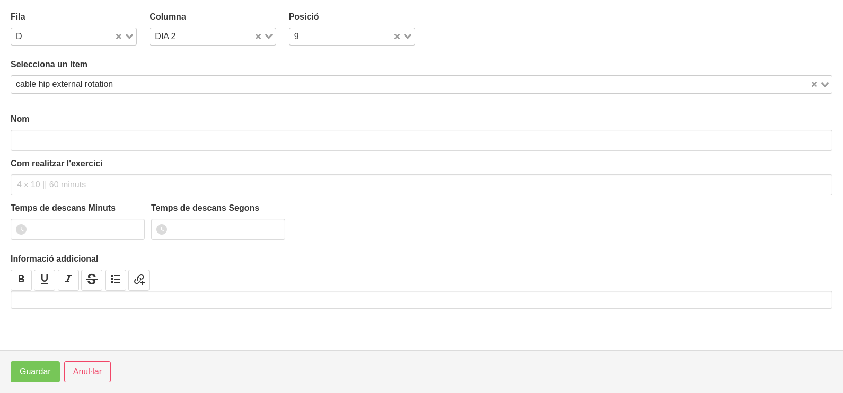
type input "cable hip external rotation"
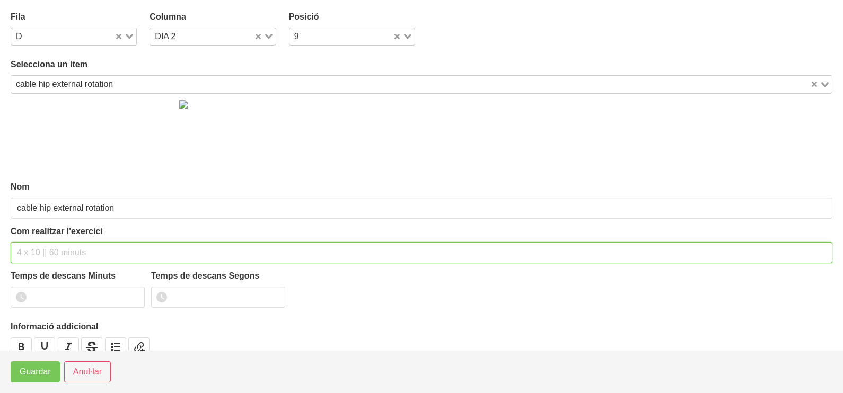
click at [41, 251] on input "text" at bounding box center [421, 252] width 821 height 21
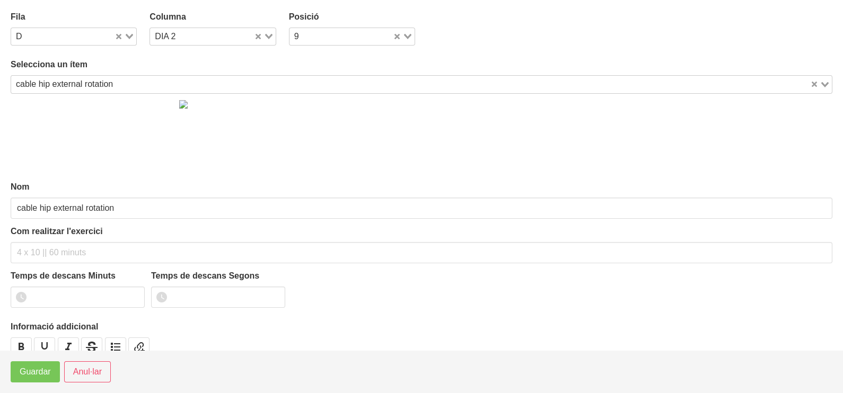
click at [70, 85] on div "cable hip external rotation" at bounding box center [410, 83] width 799 height 15
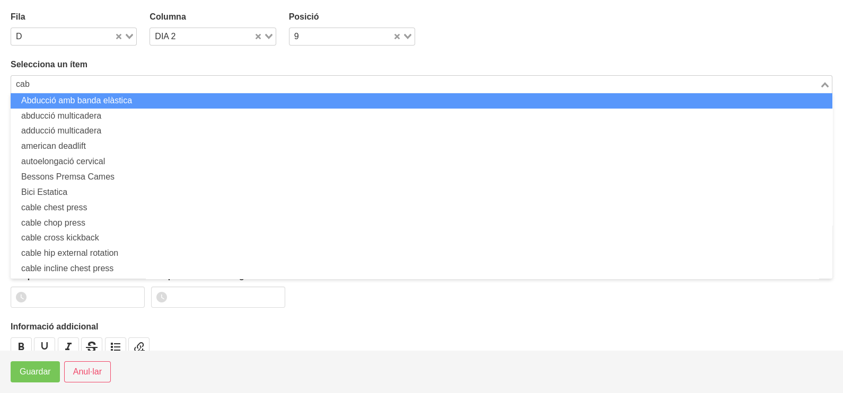
scroll to position [0, 0]
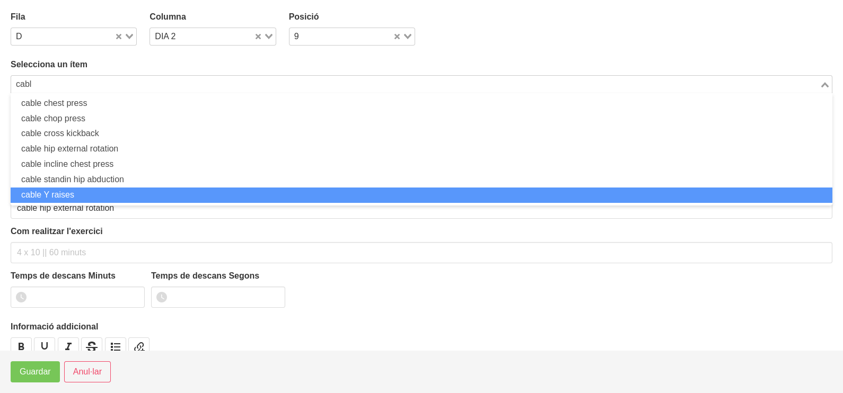
drag, startPoint x: 69, startPoint y: 187, endPoint x: 66, endPoint y: 180, distance: 7.6
click at [66, 182] on ul "cable chest press cable chop press cable cross kickback cable hip external rota…" at bounding box center [421, 149] width 821 height 112
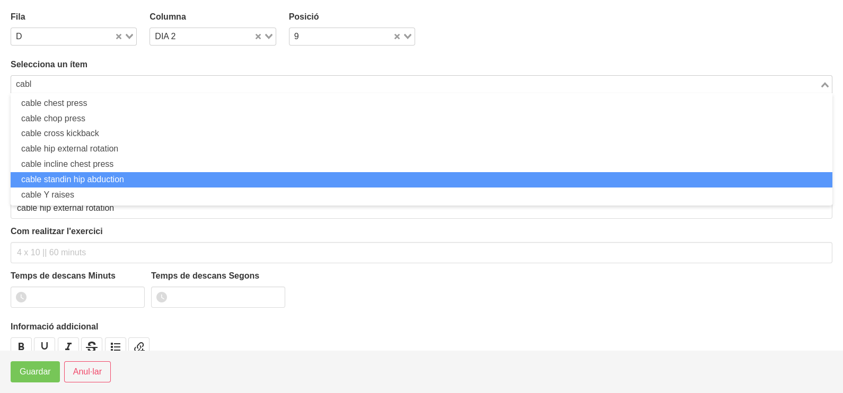
click at [66, 180] on li "cable standin hip abduction" at bounding box center [421, 179] width 821 height 15
type input "cabl"
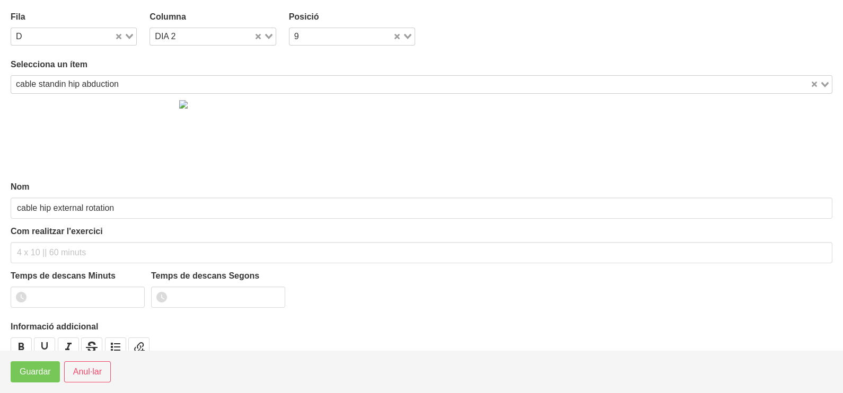
type input "cable standin hip abduction"
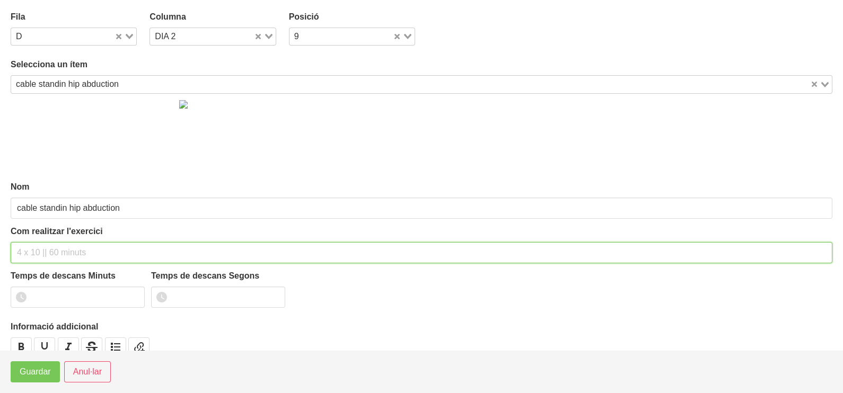
drag, startPoint x: 37, startPoint y: 254, endPoint x: 64, endPoint y: 172, distance: 86.0
click at [42, 239] on div "Com realitzar l'exercici" at bounding box center [421, 244] width 821 height 38
type input "3 x 10-12 a 2010 120""
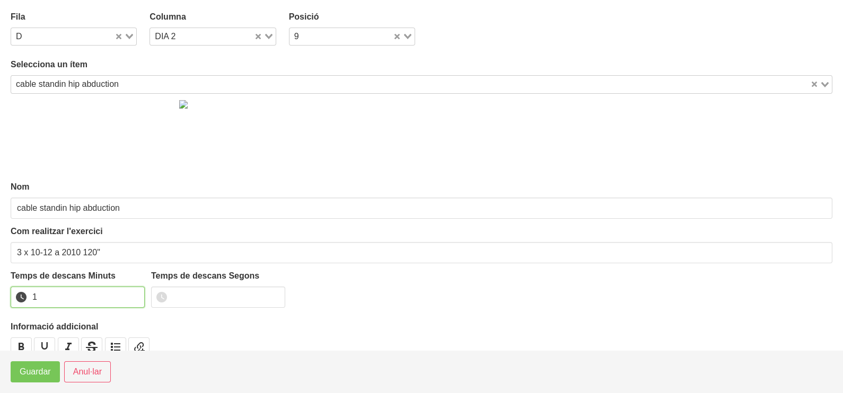
click at [132, 293] on input "1" at bounding box center [78, 297] width 134 height 21
drag, startPoint x: 132, startPoint y: 293, endPoint x: 123, endPoint y: 300, distance: 11.7
type input "2"
click at [127, 297] on input "2" at bounding box center [78, 297] width 134 height 21
click at [26, 382] on button "Guardar" at bounding box center [35, 371] width 49 height 21
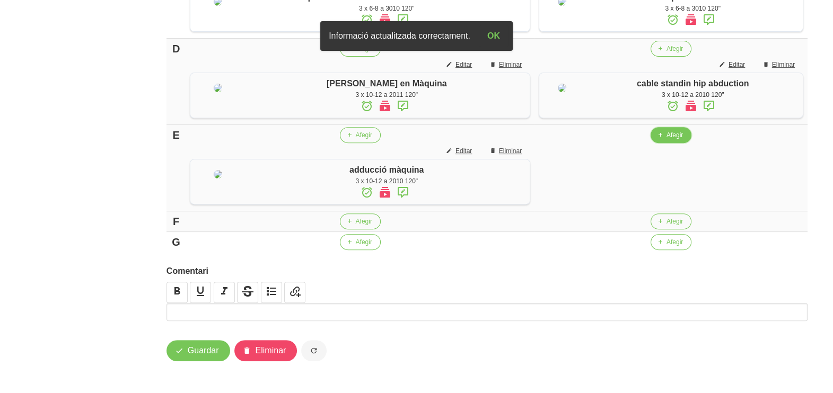
click at [670, 140] on span "Afegir" at bounding box center [674, 135] width 16 height 10
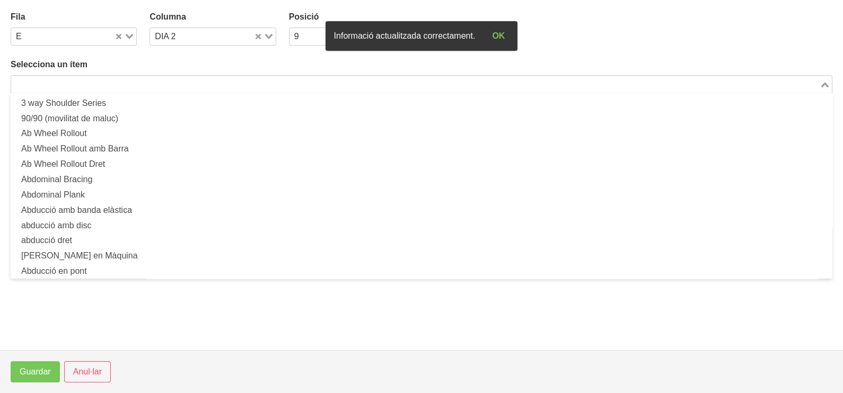
click at [146, 79] on input "Search for option" at bounding box center [415, 84] width 806 height 13
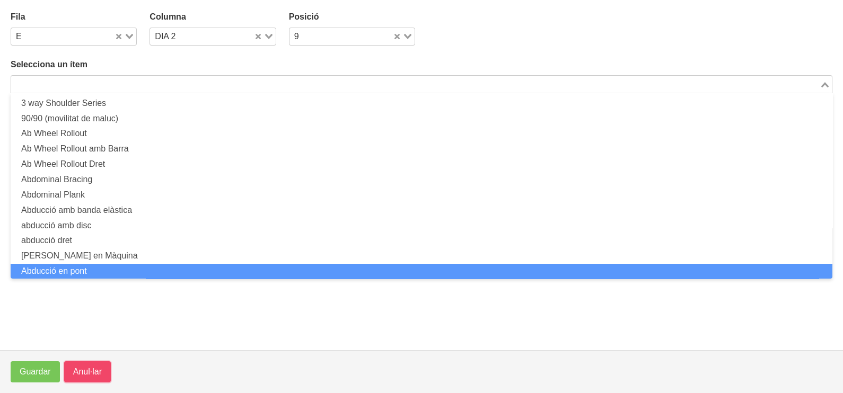
click at [93, 372] on span "Anul·lar" at bounding box center [87, 372] width 29 height 13
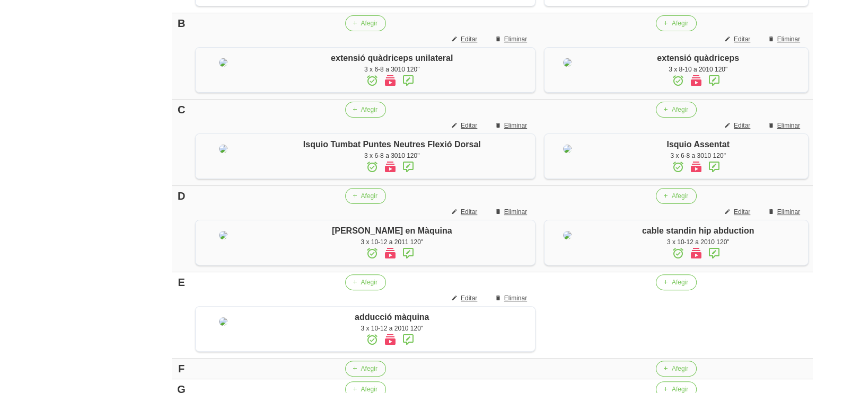
scroll to position [506, 0]
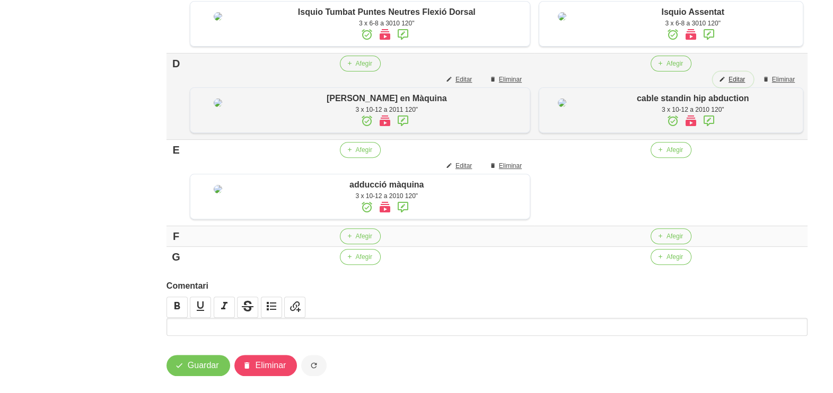
click at [735, 84] on span "Editar" at bounding box center [736, 80] width 16 height 10
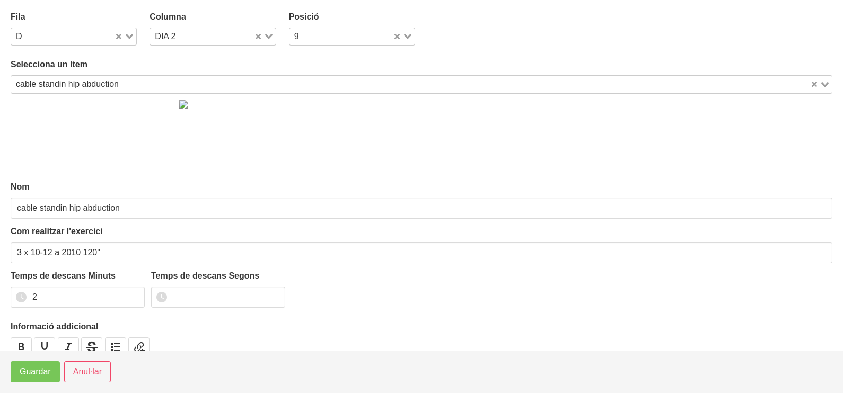
click at [63, 84] on div "cable standin hip abduction" at bounding box center [410, 83] width 799 height 15
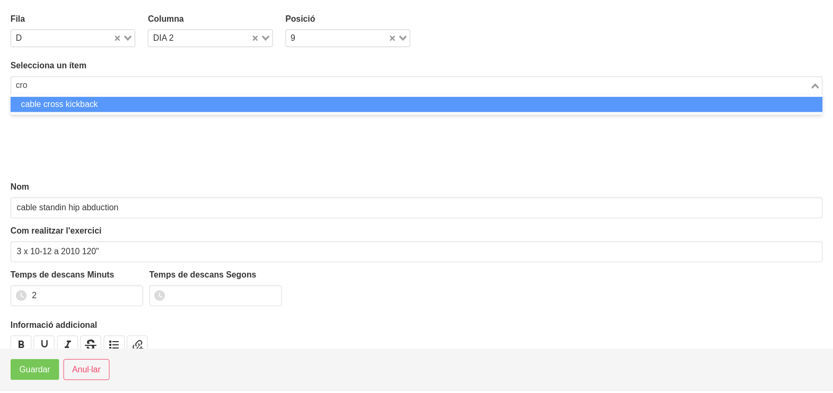
scroll to position [0, 0]
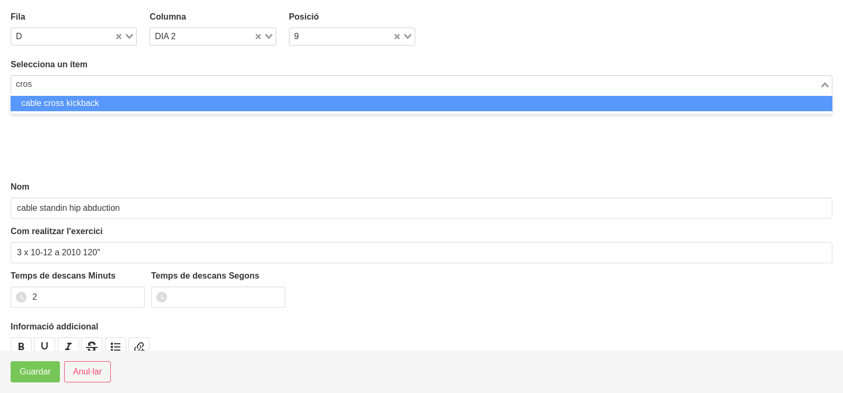
drag, startPoint x: 61, startPoint y: 103, endPoint x: 55, endPoint y: 144, distance: 41.7
click at [61, 104] on li "cable cross kickback" at bounding box center [421, 103] width 821 height 15
type input "cros"
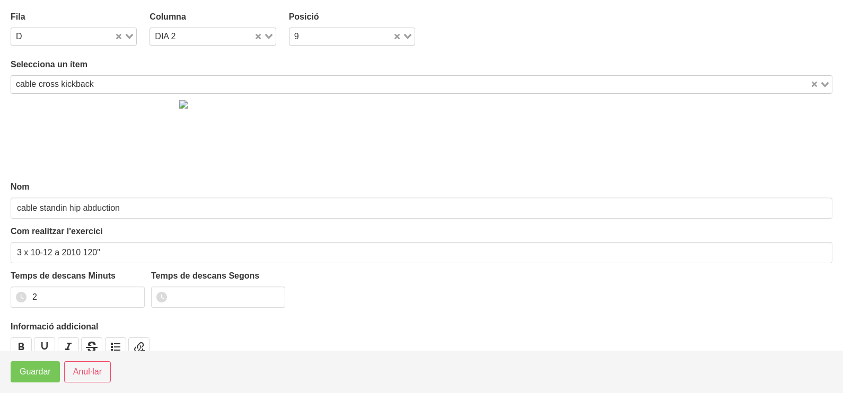
type input "cable cross kickback"
click at [30, 374] on span "Guardar" at bounding box center [35, 372] width 31 height 13
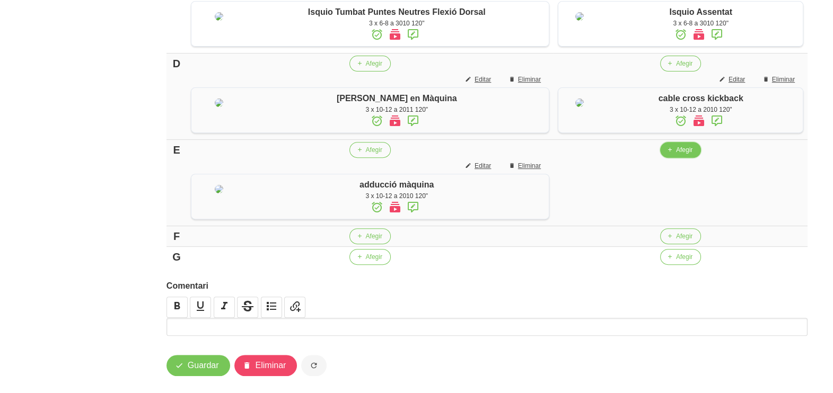
click at [676, 155] on span "Afegir" at bounding box center [684, 150] width 16 height 10
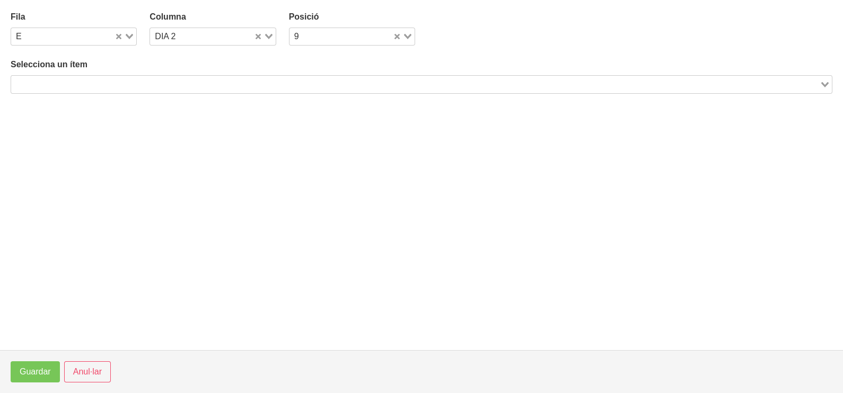
drag, startPoint x: 95, startPoint y: 87, endPoint x: 119, endPoint y: 73, distance: 27.5
click at [96, 87] on input "Search for option" at bounding box center [415, 84] width 806 height 13
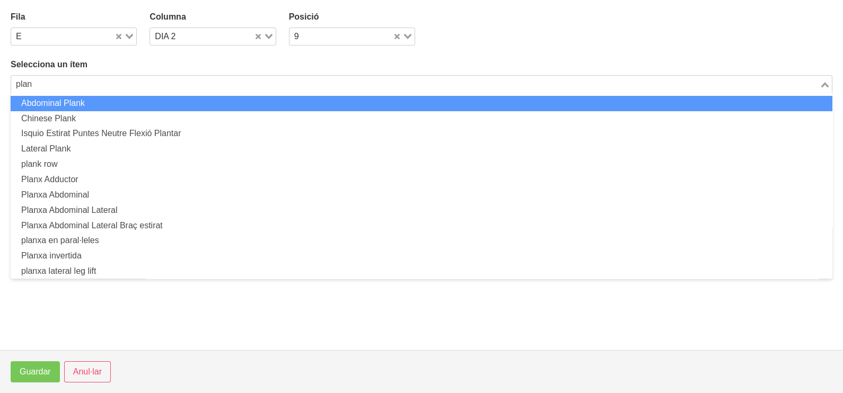
drag, startPoint x: 21, startPoint y: 82, endPoint x: 4, endPoint y: 82, distance: 16.4
click at [4, 82] on section "Fila E Loading... Columna DIA 2 Loading... Posició 9 Loading... Selecciona un í…" at bounding box center [421, 175] width 843 height 350
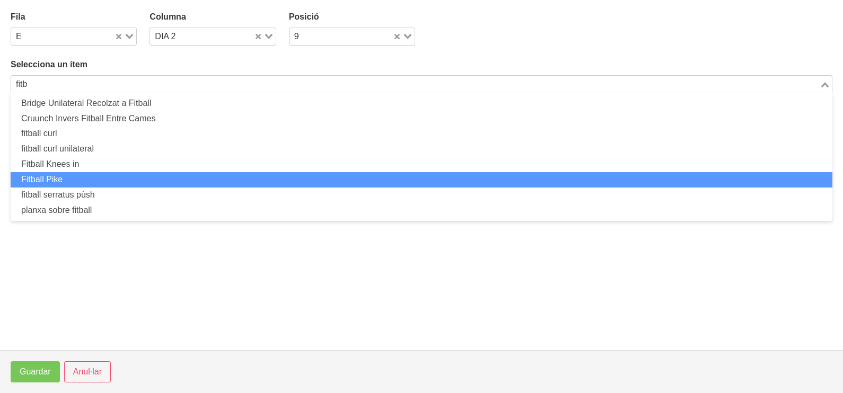
click at [42, 173] on li "Fitball Pike" at bounding box center [421, 179] width 821 height 15
type input "fitb"
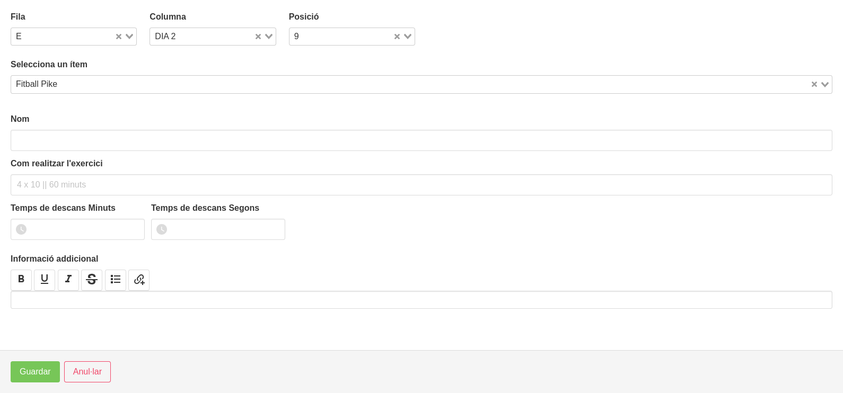
type input "Fitball Pike"
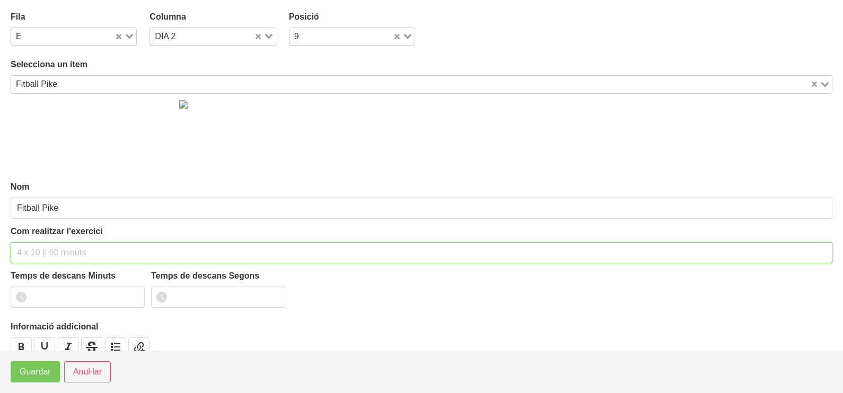
click at [29, 248] on input "text" at bounding box center [421, 252] width 821 height 21
type input "3 x 10-12 a 2010 120""
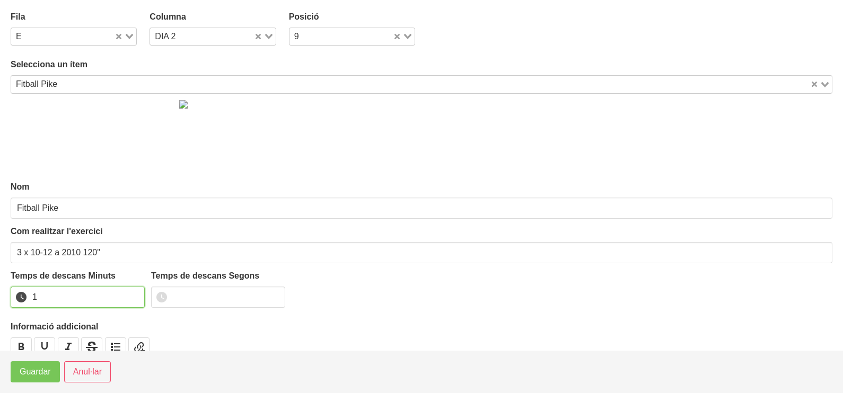
click at [135, 294] on input "1" at bounding box center [78, 297] width 134 height 21
type input "2"
click at [133, 294] on input "2" at bounding box center [78, 297] width 134 height 21
click at [37, 374] on span "Guardar" at bounding box center [35, 372] width 31 height 13
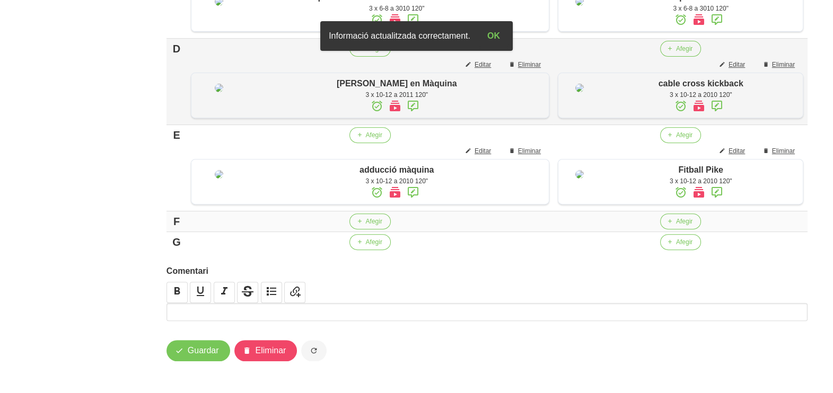
scroll to position [651, 0]
click at [200, 351] on span "Guardar" at bounding box center [203, 350] width 31 height 13
